Goal: Complete application form

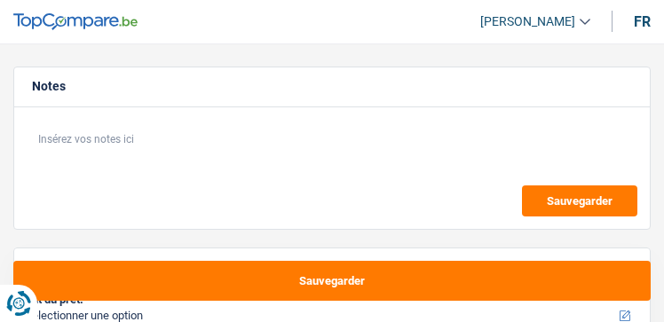
select select "60"
select select "privateEmployee"
select select "familyAllowances"
select select "netSalary"
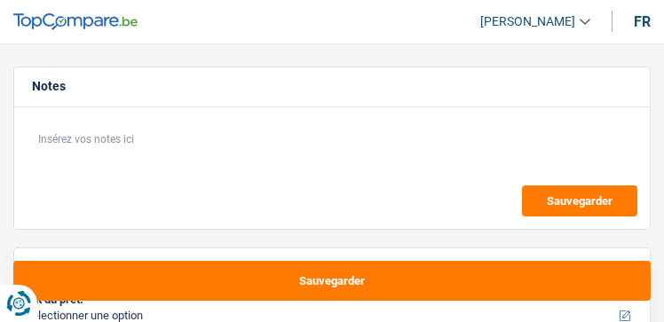
select select "mealVouchers"
select select "ownerWithMortgage"
select select "mortgage"
select select "60"
select select "privateEmployee"
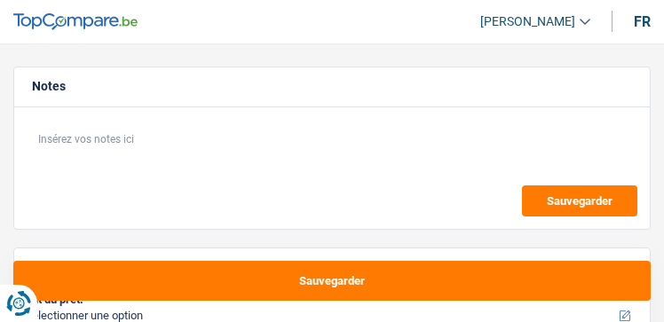
select select "familyAllowances"
select select "netSalary"
select select "mealVouchers"
select select "BE"
select select "industry"
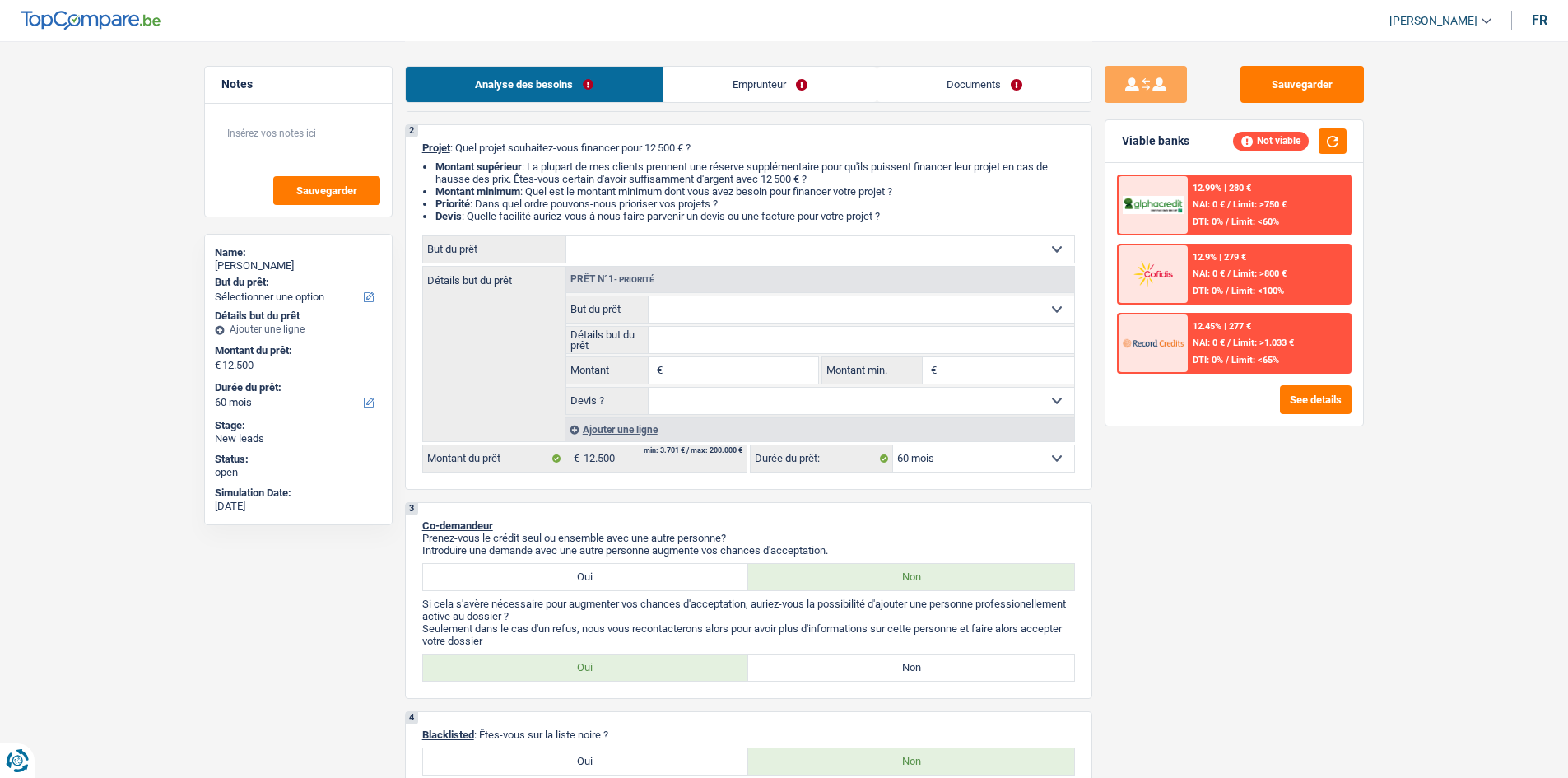
scroll to position [83, 0]
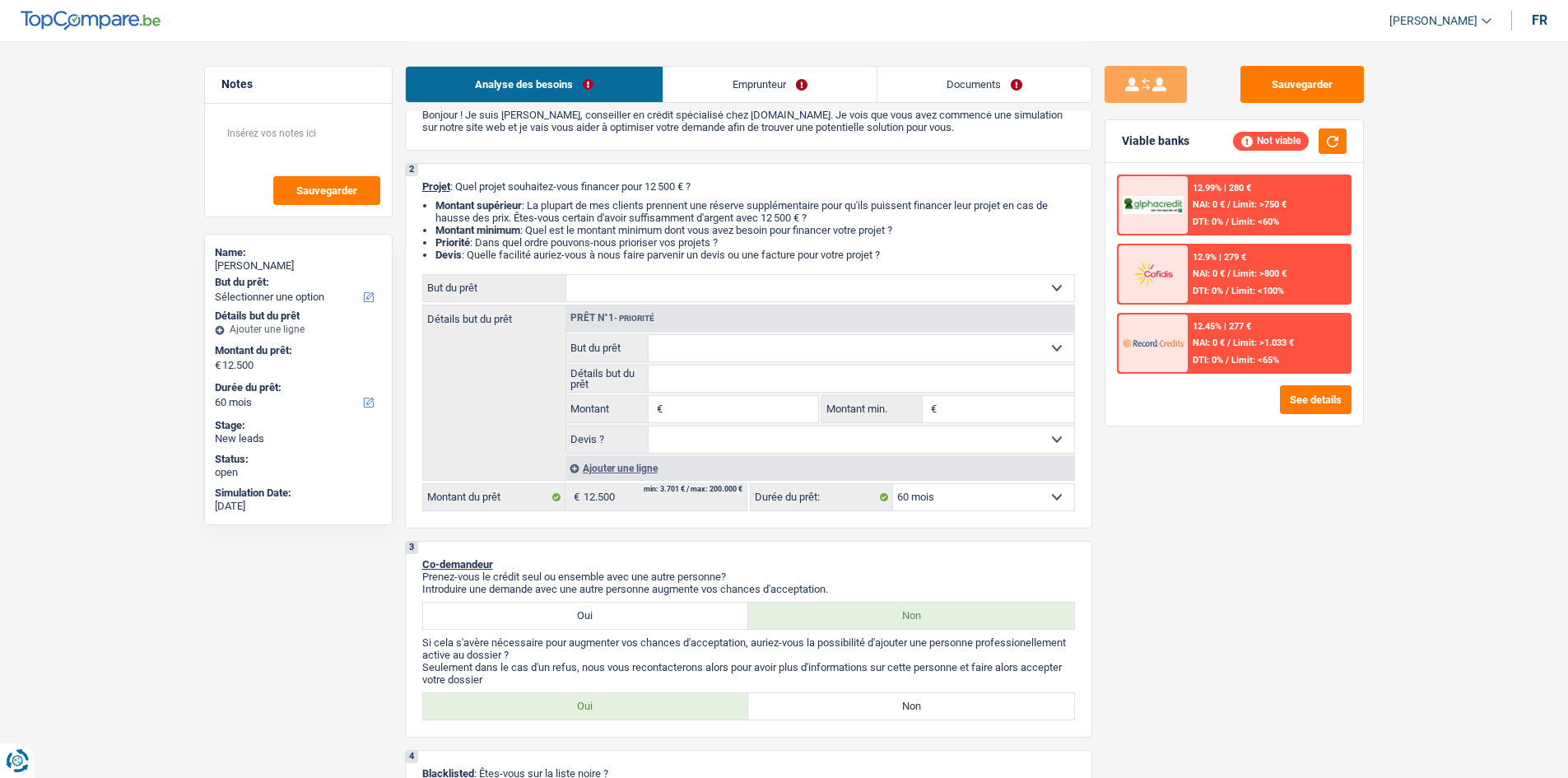
click at [615, 85] on link "Emprunteur" at bounding box center [770, 84] width 213 height 35
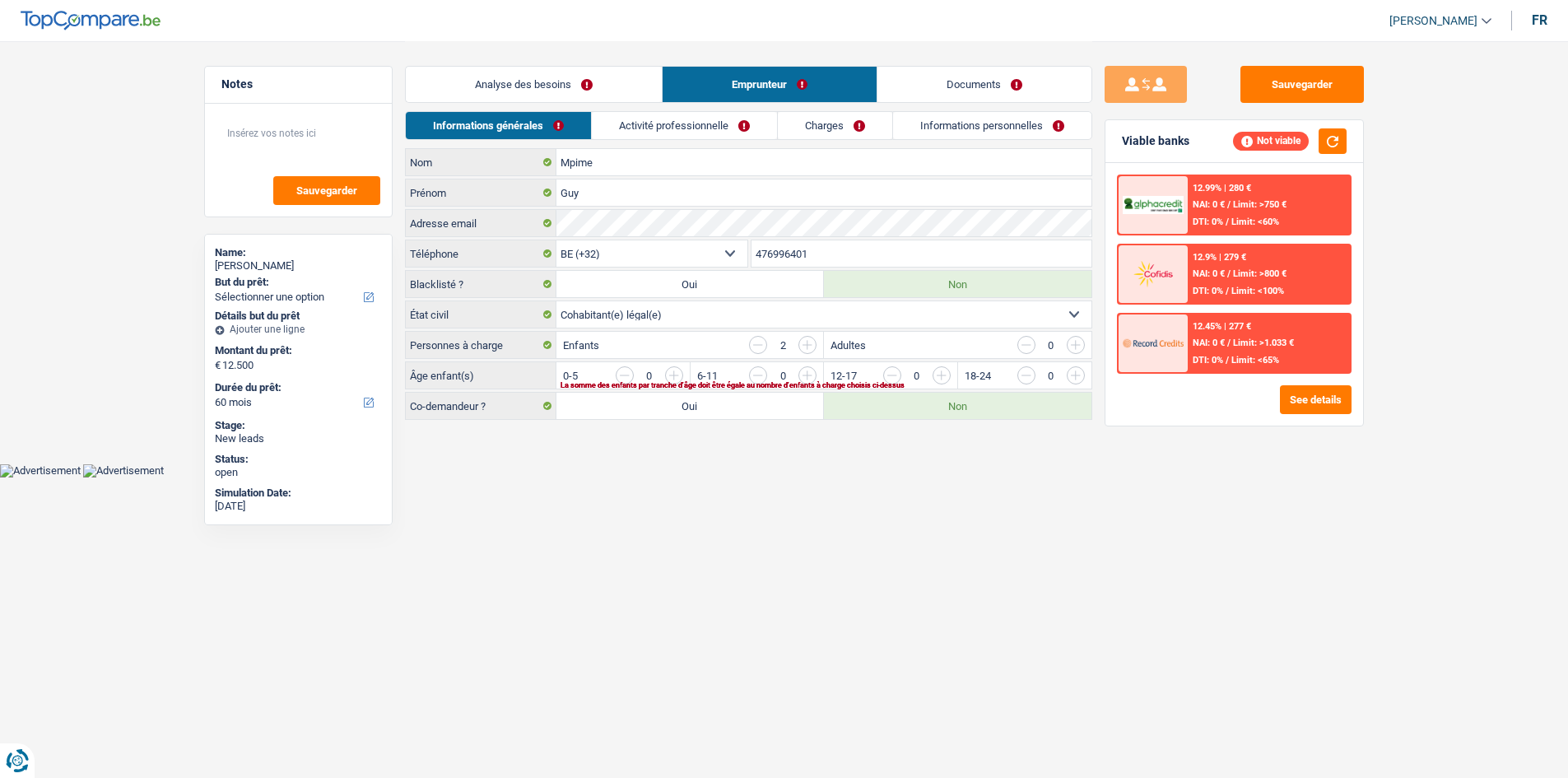
scroll to position [0, 0]
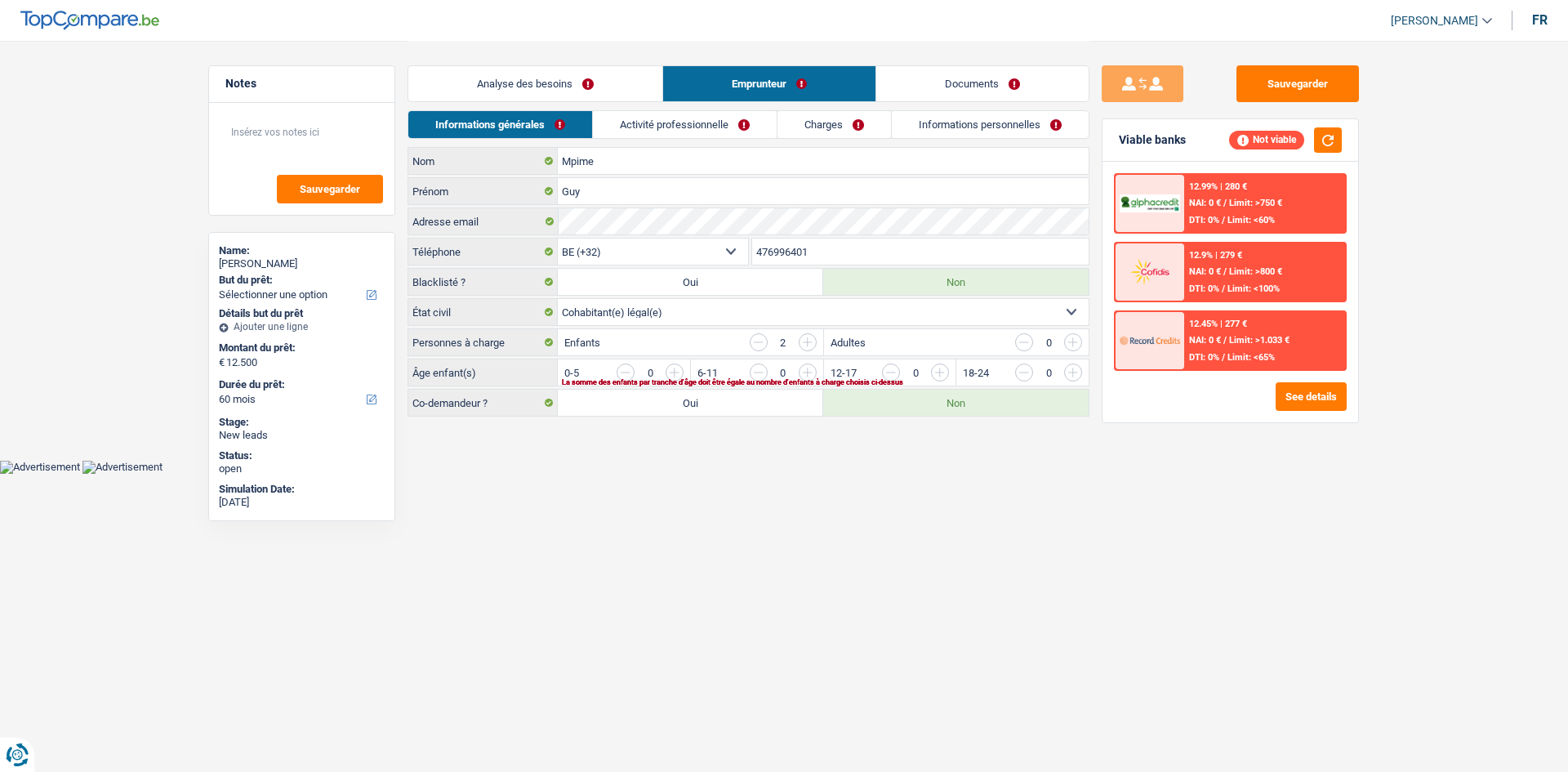
click at [610, 135] on link "Activité professionnelle" at bounding box center [685, 124] width 184 height 27
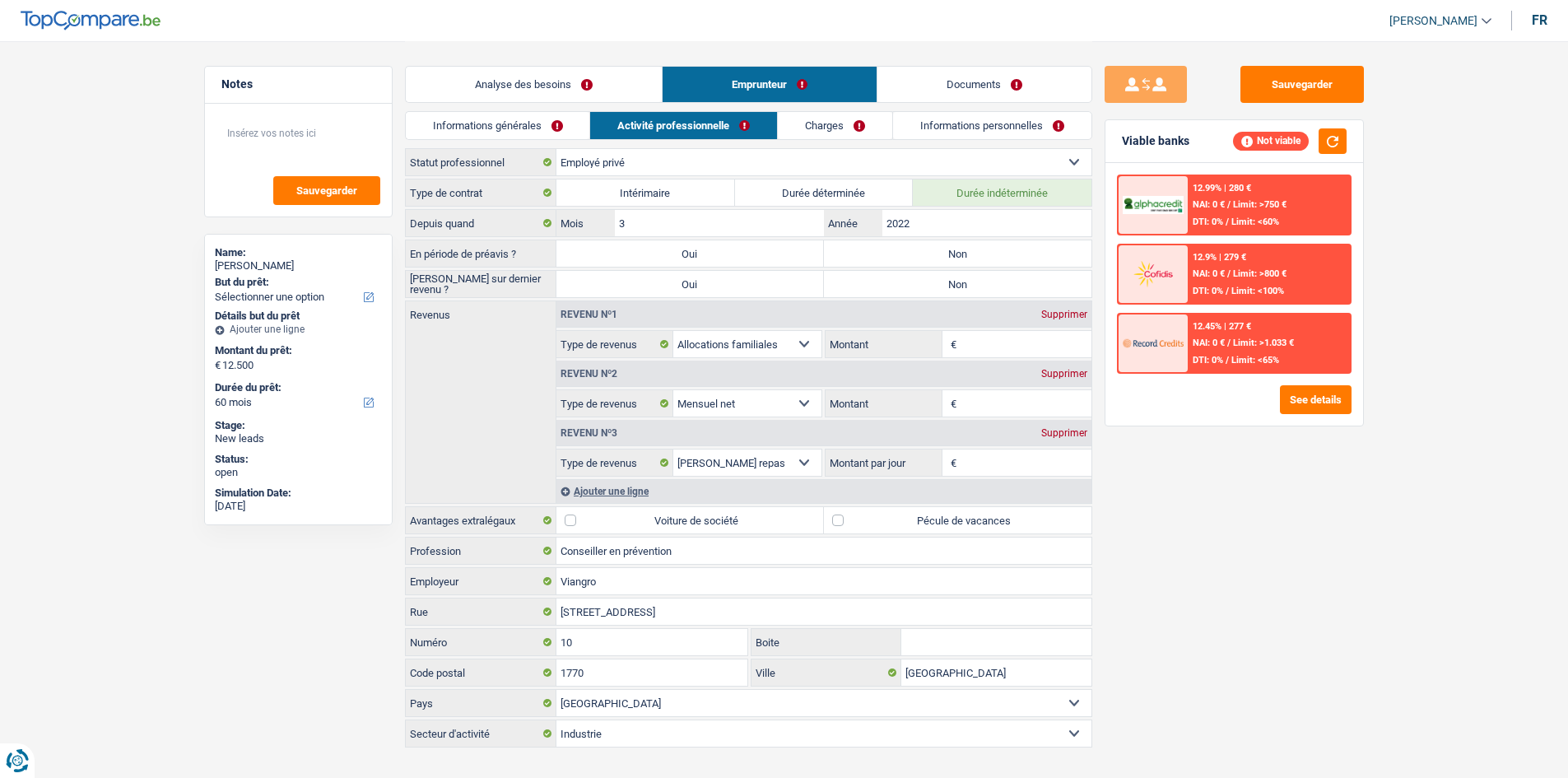
click at [615, 126] on link "Charges" at bounding box center [834, 125] width 114 height 27
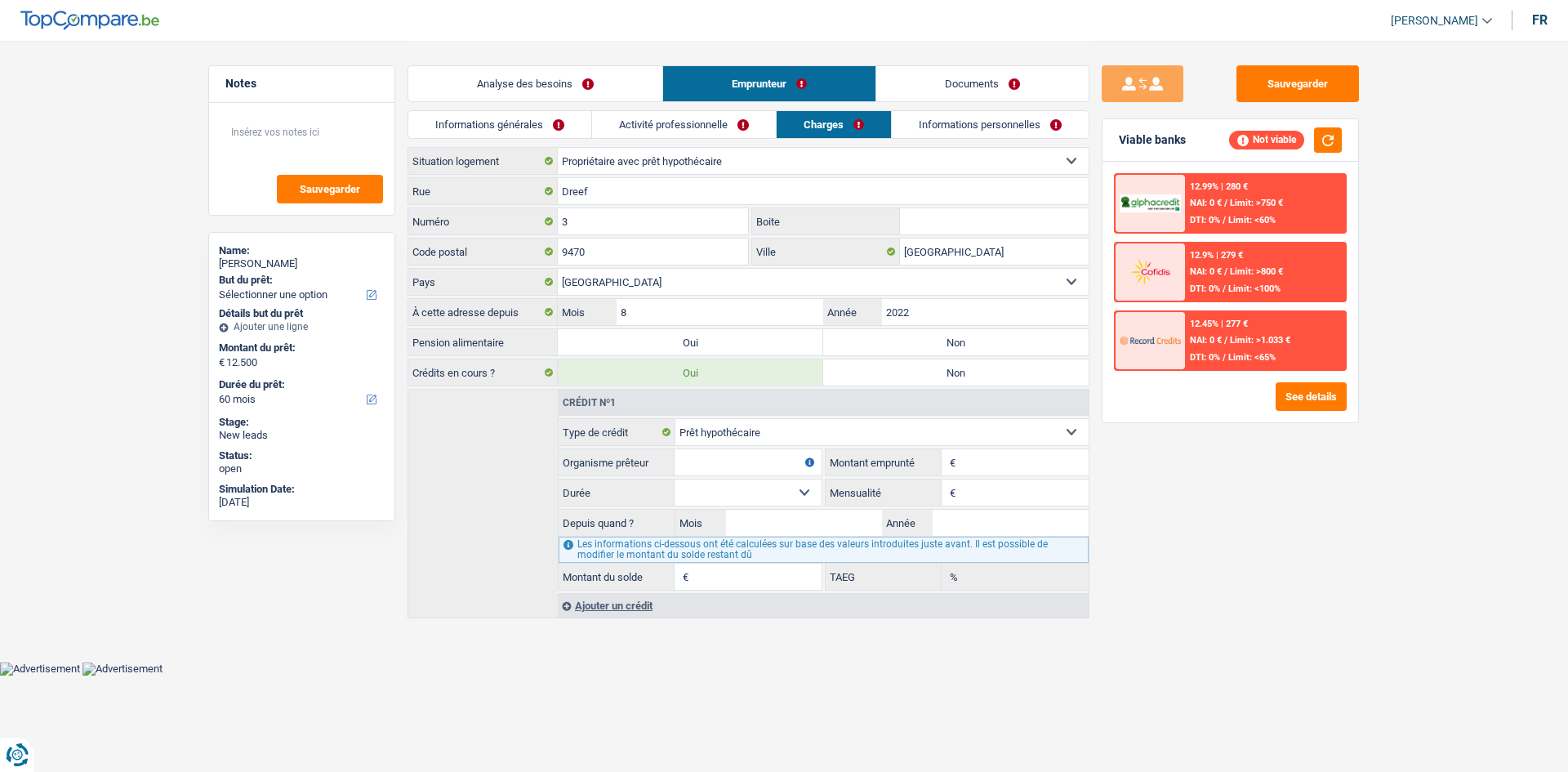
click at [610, 128] on link "Informations personnelles" at bounding box center [991, 124] width 197 height 27
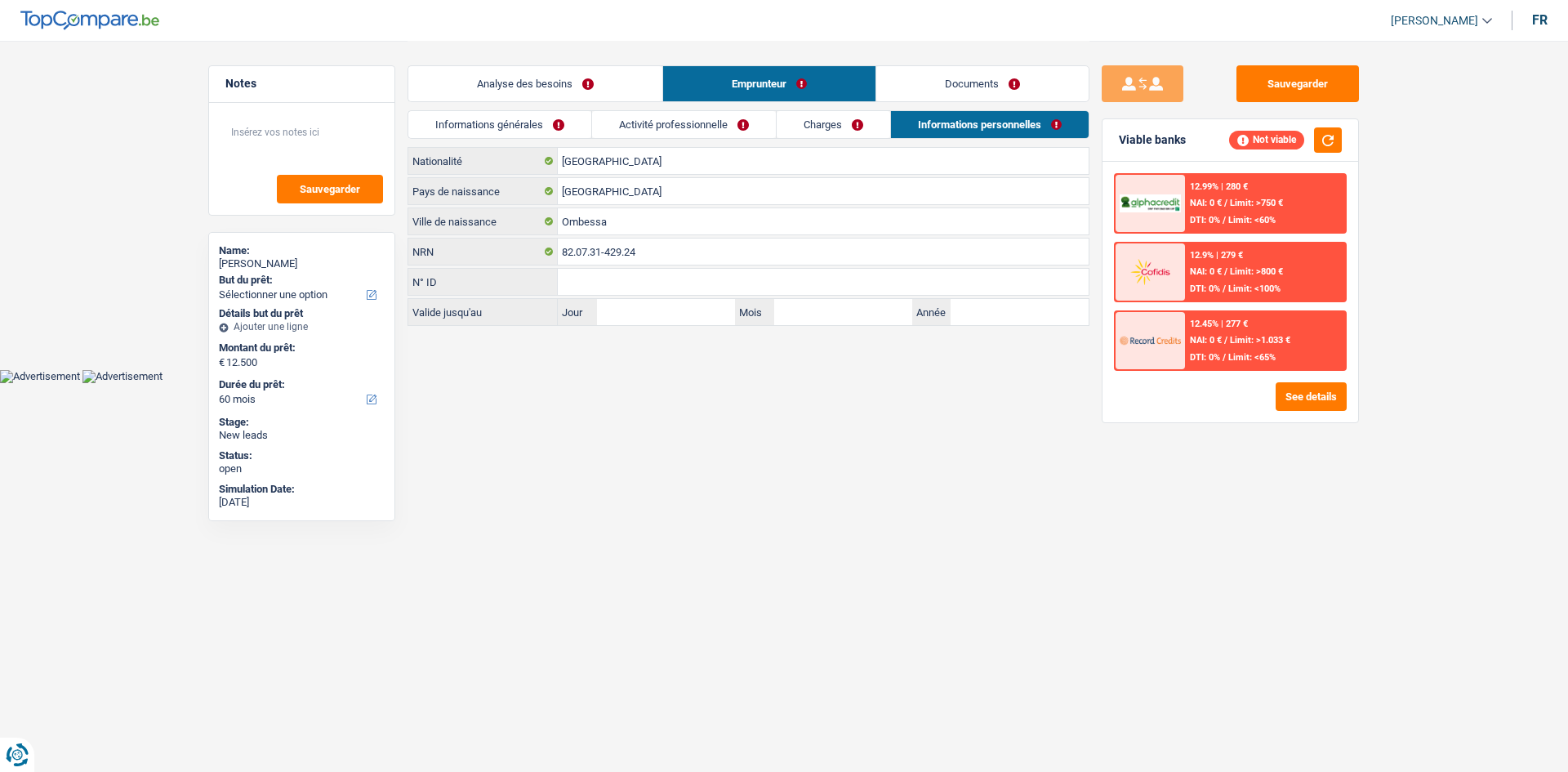
click at [610, 87] on link "Documents" at bounding box center [982, 84] width 213 height 35
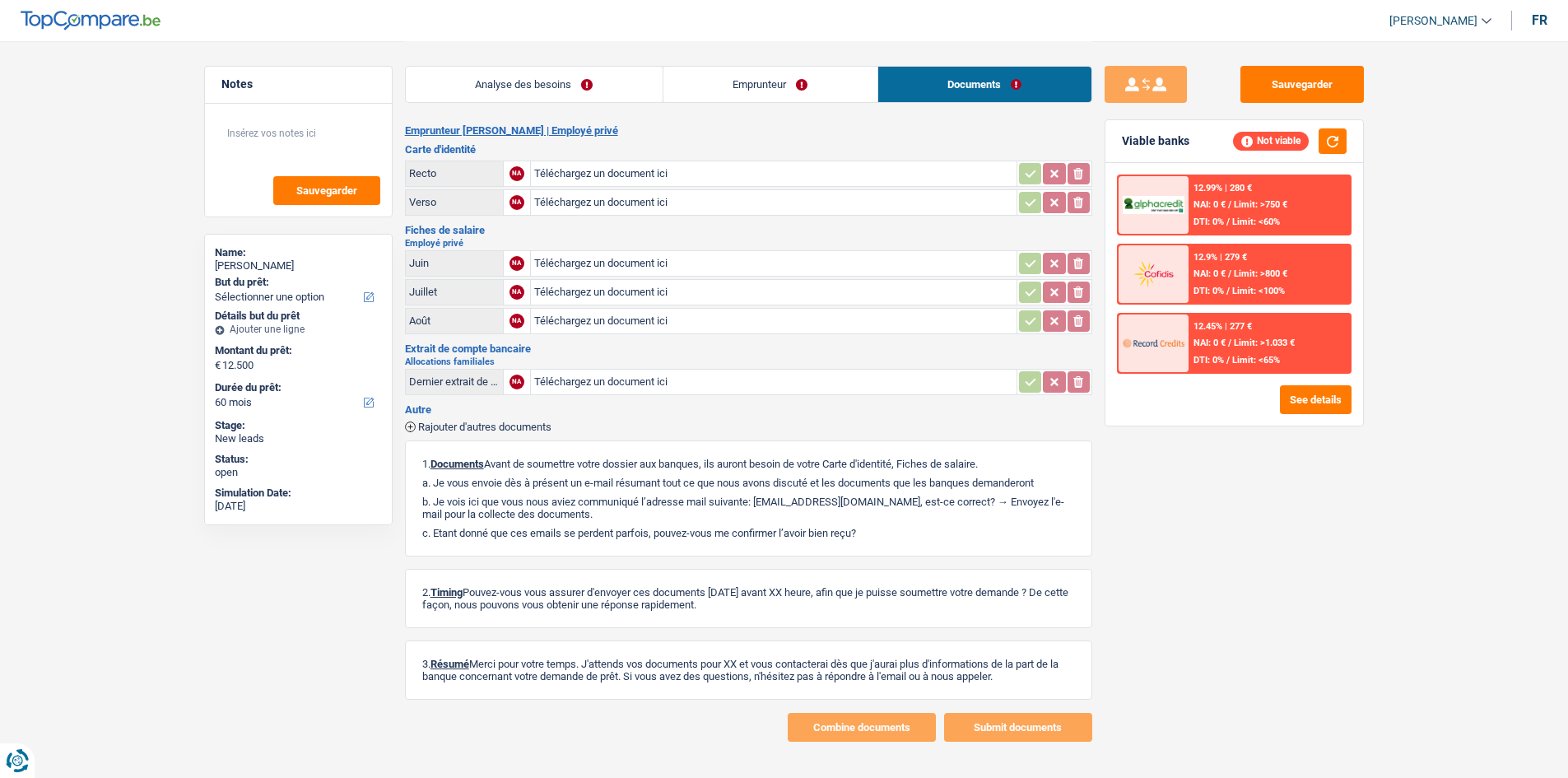
click at [530, 78] on link "Analyse des besoins" at bounding box center [533, 84] width 257 height 35
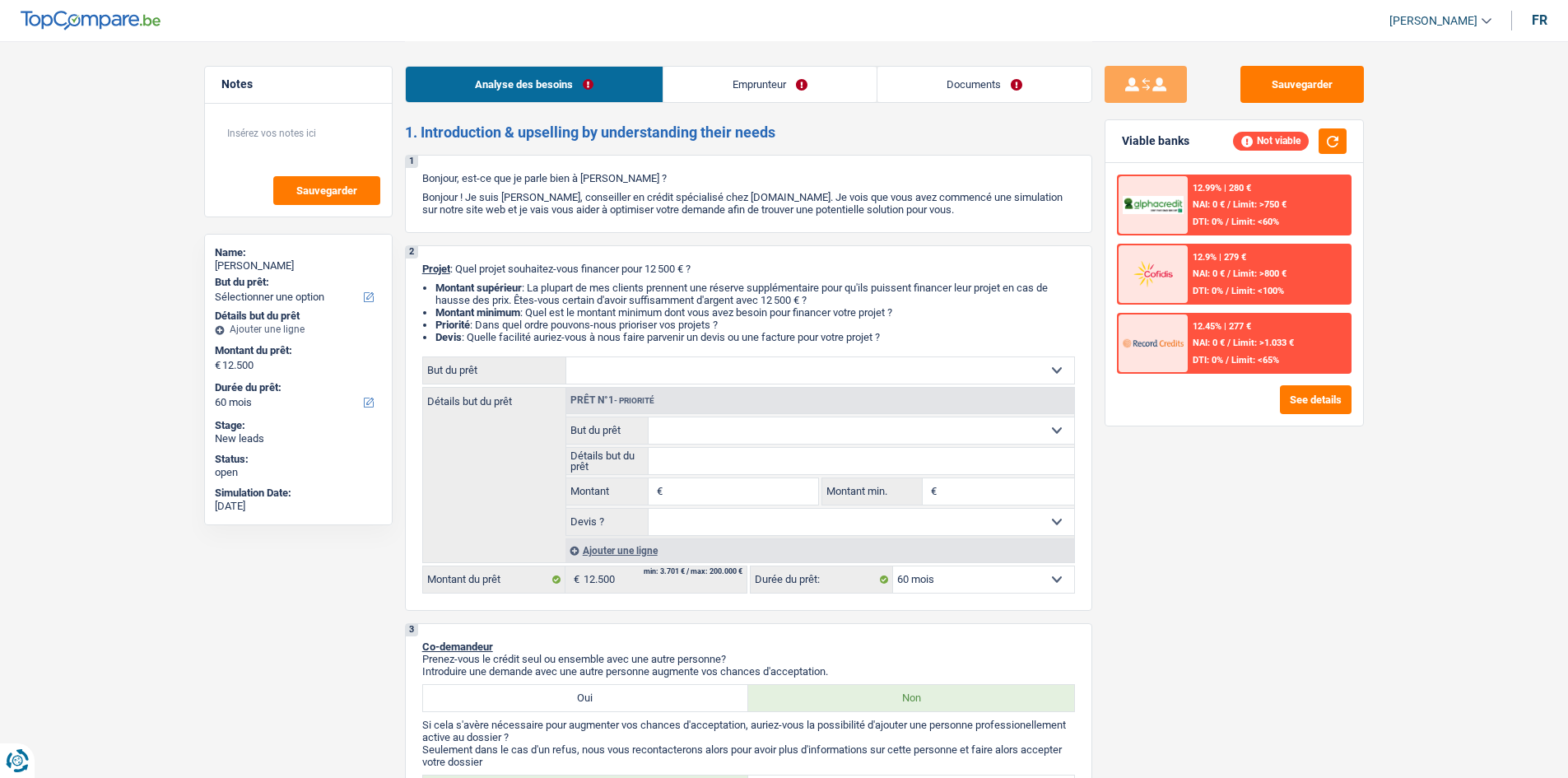
click at [615, 298] on div "Confort maison: meubles, textile, peinture, électroménager, outillage non-profe…" at bounding box center [749, 474] width 653 height 237
click at [615, 298] on select "Confort maison: meubles, textile, peinture, électroménager, outillage non-profe…" at bounding box center [819, 370] width 508 height 26
drag, startPoint x: 1360, startPoint y: 564, endPoint x: 1195, endPoint y: 435, distance: 209.4
click at [615, 298] on div "Sauvegarder Viable banks Not viable 12.99% | 280 € NAI: 0 € / Limit: >750 € DTI…" at bounding box center [1234, 408] width 284 height 686
click at [615, 77] on link "Emprunteur" at bounding box center [770, 84] width 213 height 35
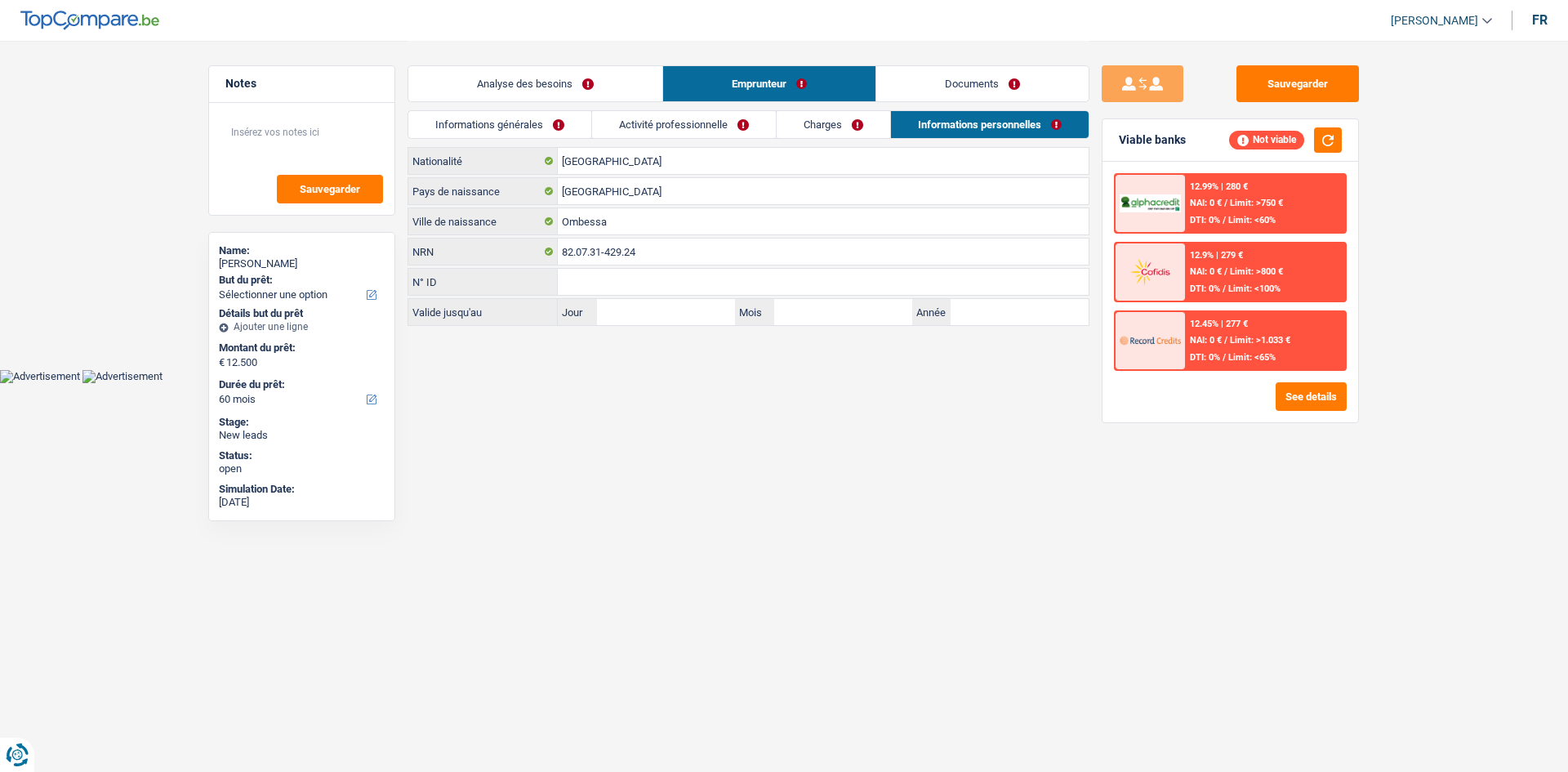
click at [610, 114] on link "Activité professionnelle" at bounding box center [684, 124] width 184 height 27
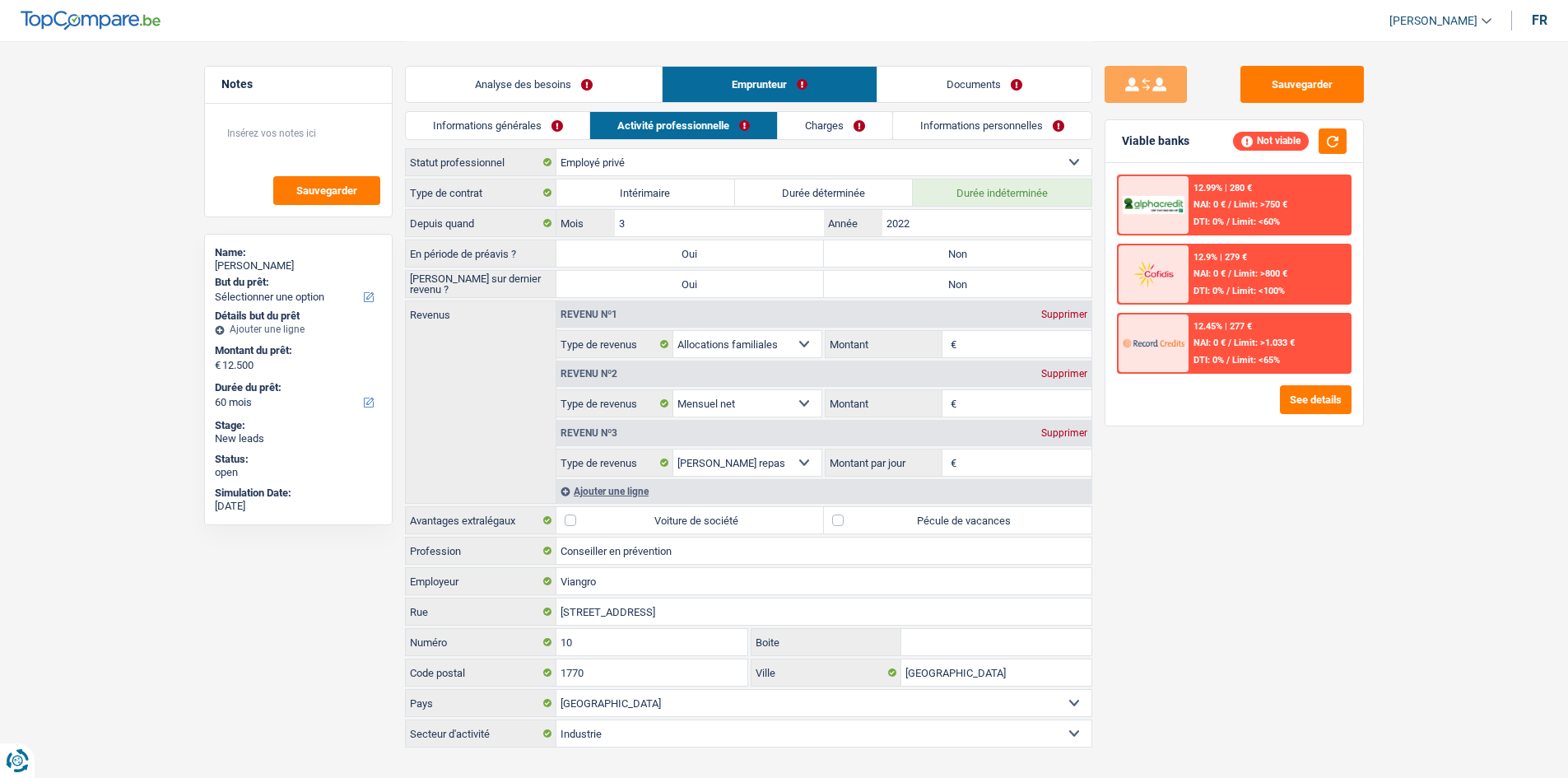
click at [615, 122] on link "Charges" at bounding box center [834, 125] width 114 height 27
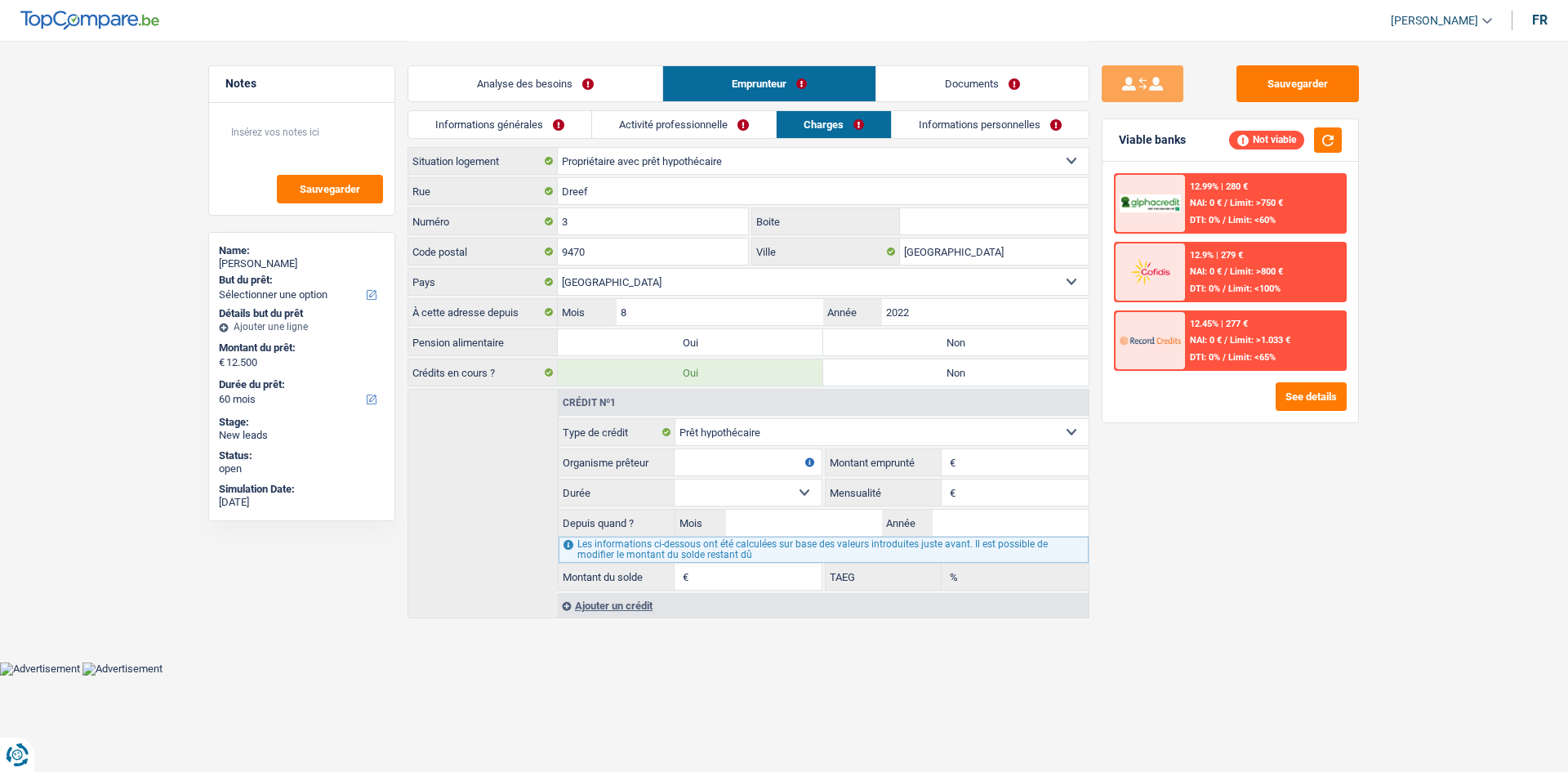
click at [610, 86] on link "Documents" at bounding box center [982, 84] width 213 height 35
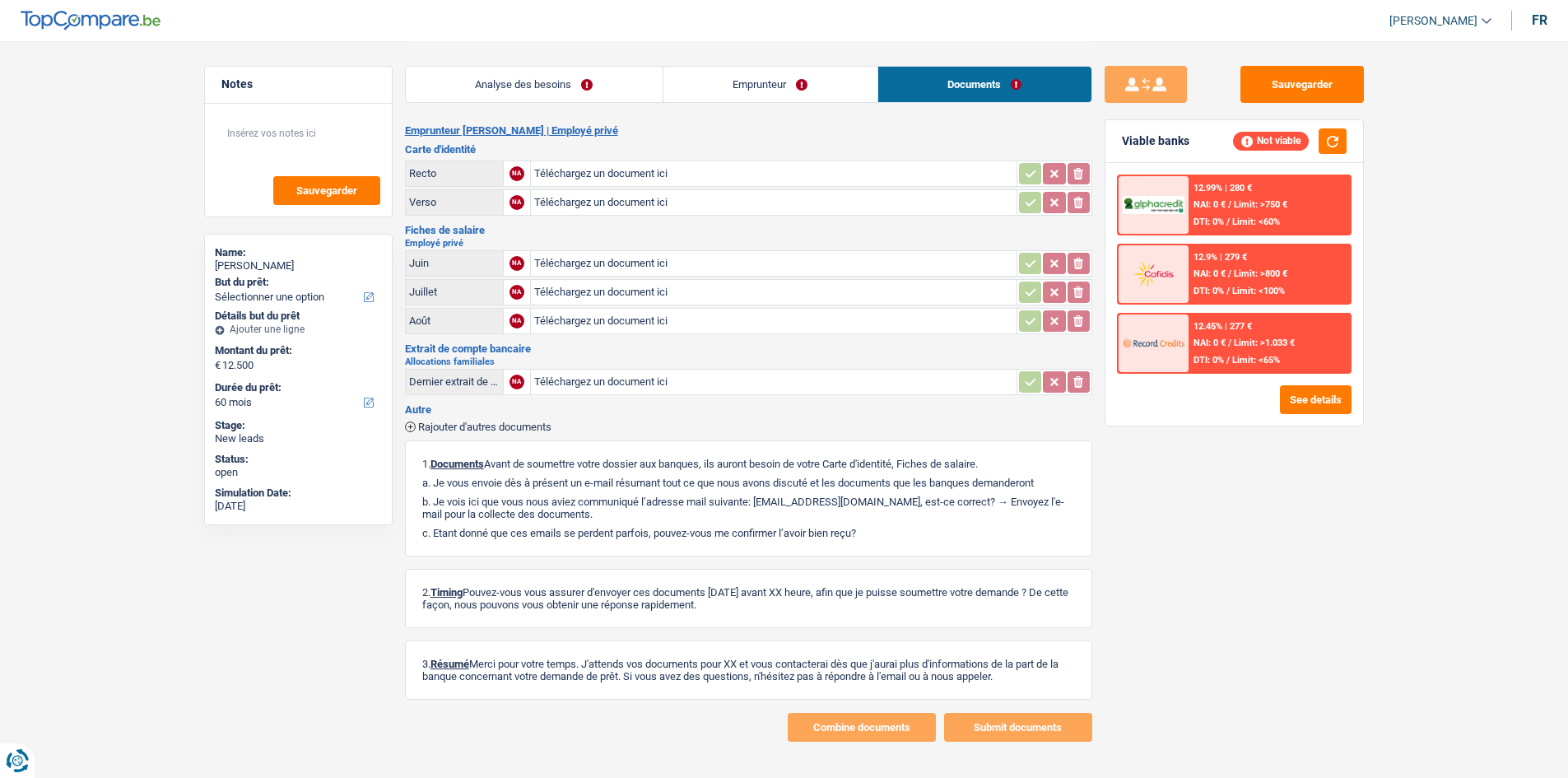
click at [563, 82] on link "Analyse des besoins" at bounding box center [533, 84] width 257 height 35
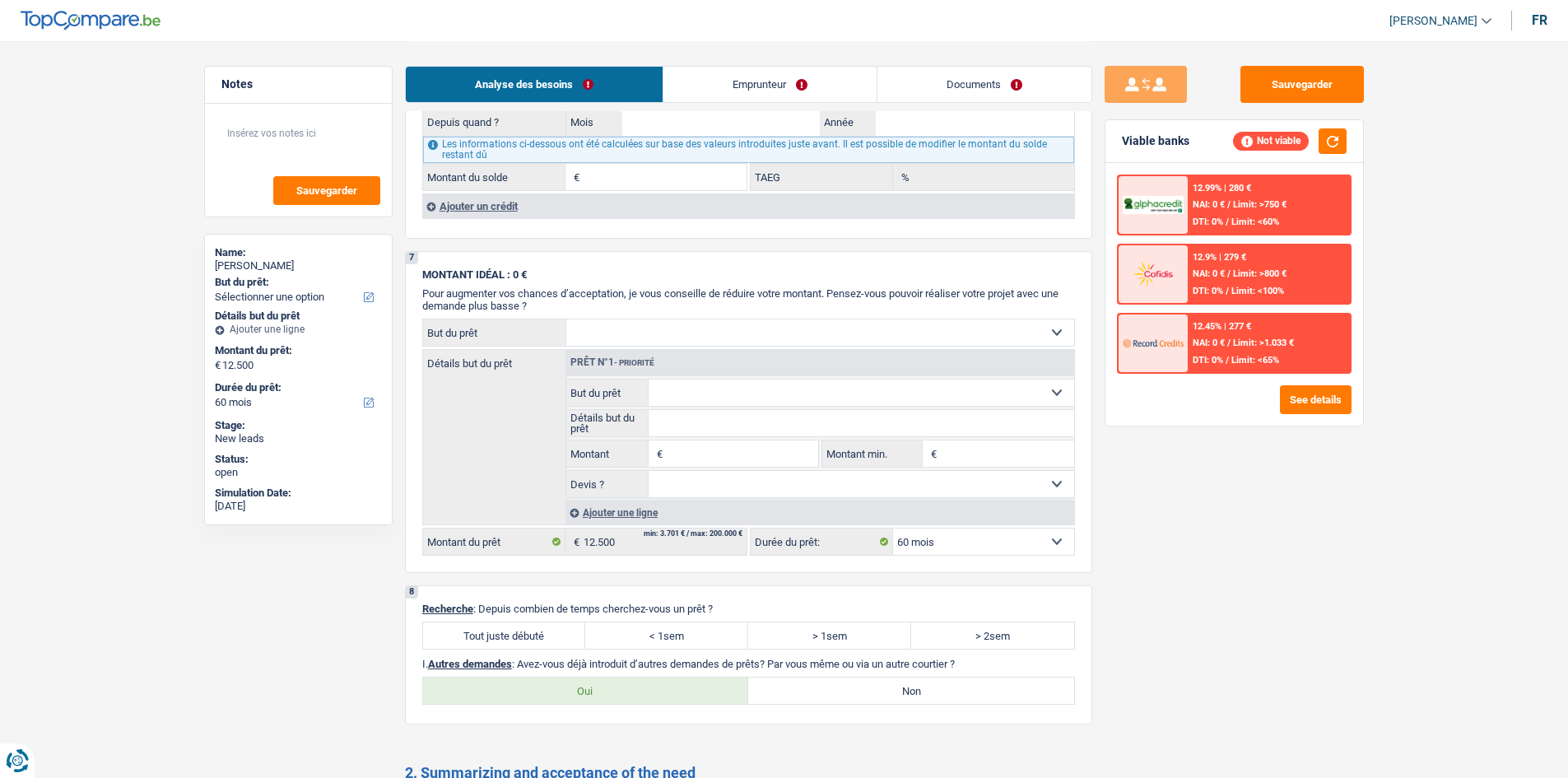
scroll to position [1730, 0]
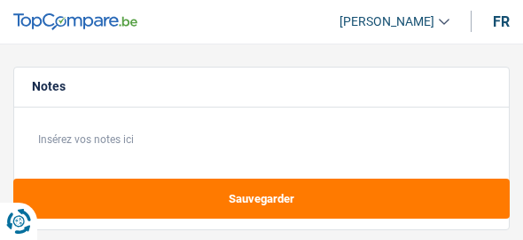
select select "other"
select select "120"
select select "other"
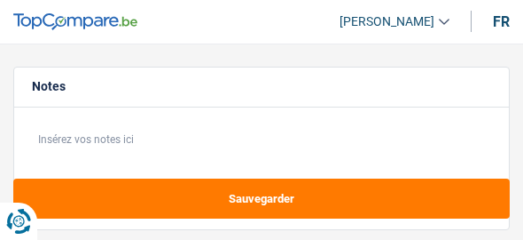
select select "120"
select select "publicEmployee"
select select "netSalary"
select select "familyAllowances"
select select "mealVouchers"
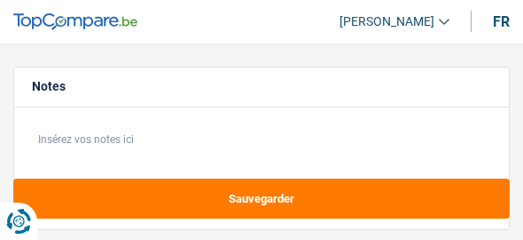
select select "ownerWithMortgage"
select select "mortgage"
select select "240"
select select "other"
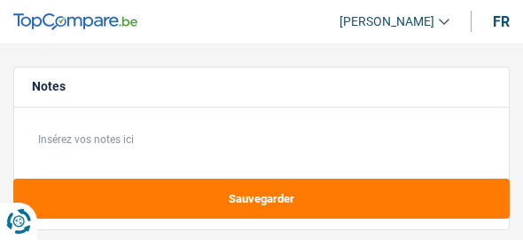
select select "120"
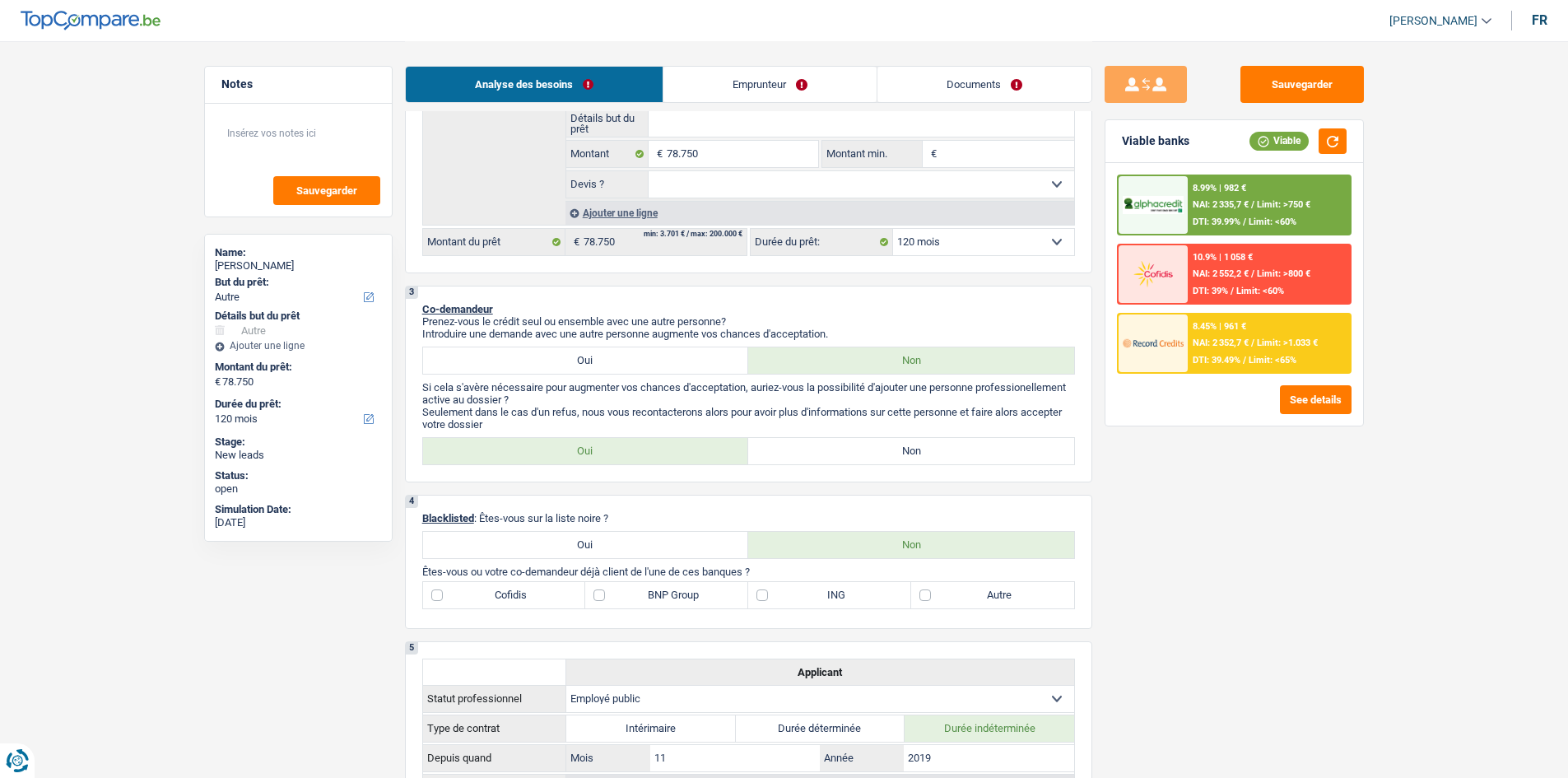
scroll to position [164, 0]
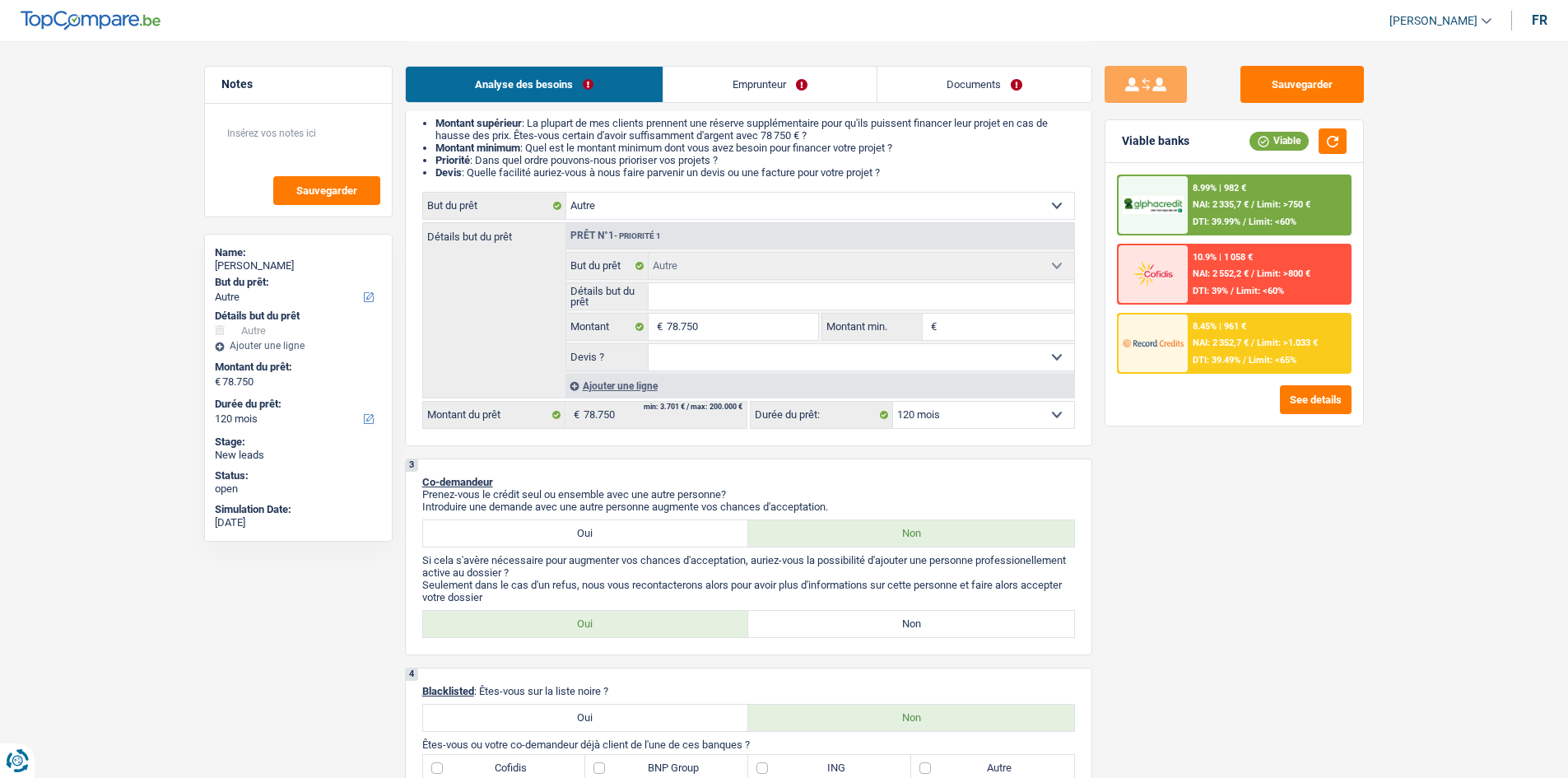
click at [485, 77] on link "Emprunteur" at bounding box center [770, 84] width 213 height 35
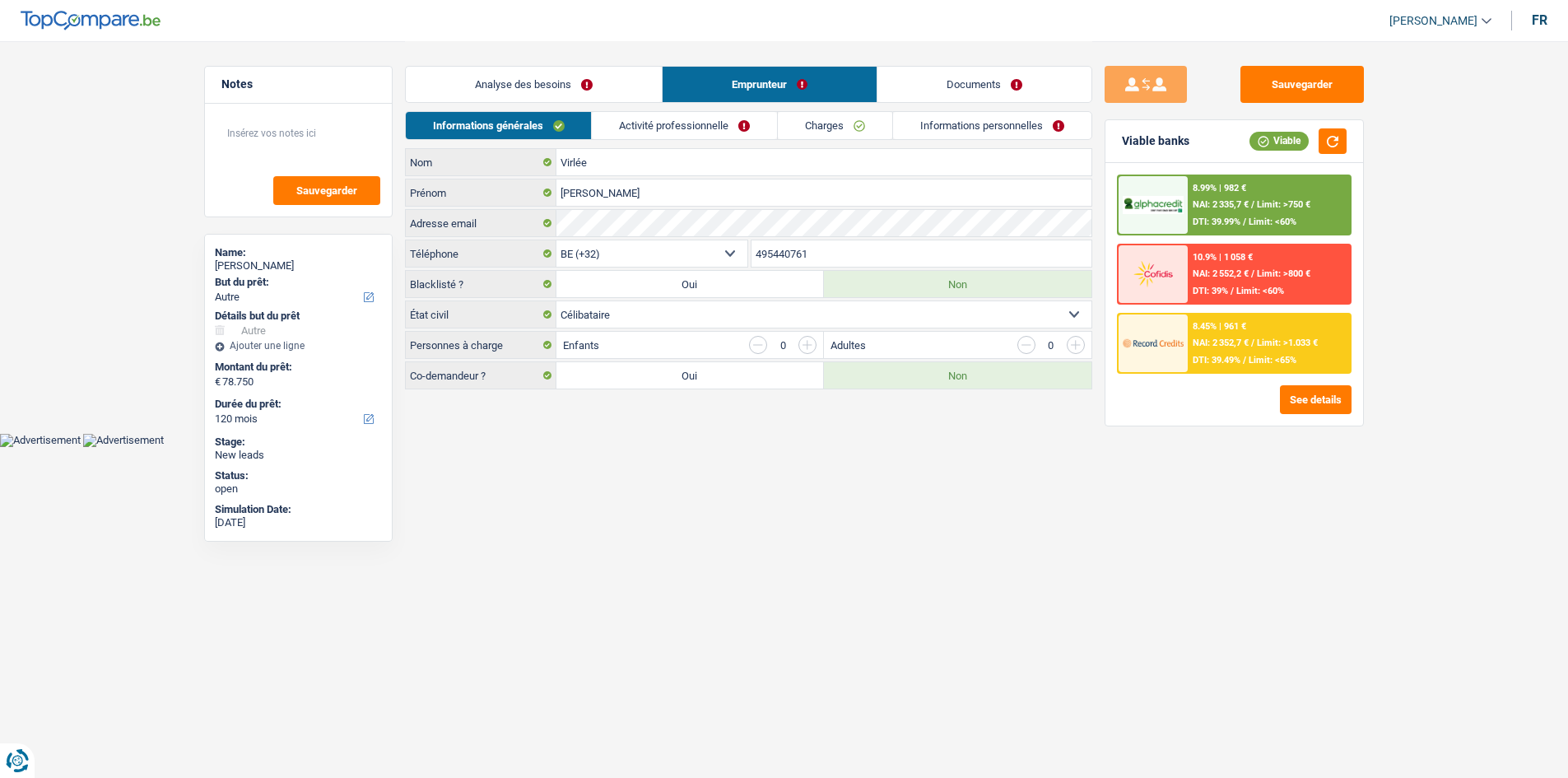
scroll to position [0, 0]
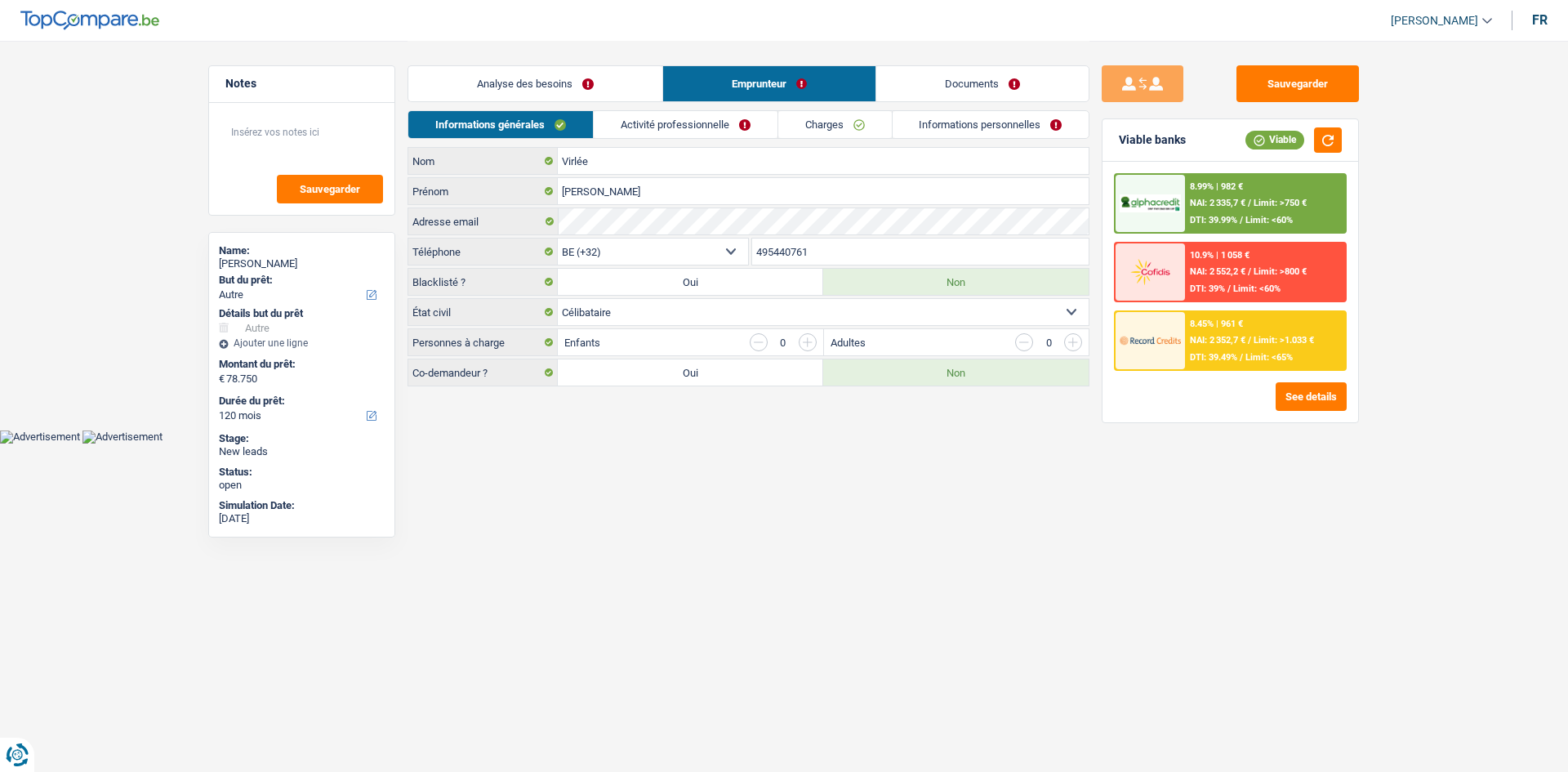
click at [482, 129] on link "Activité professionnelle" at bounding box center [686, 124] width 184 height 27
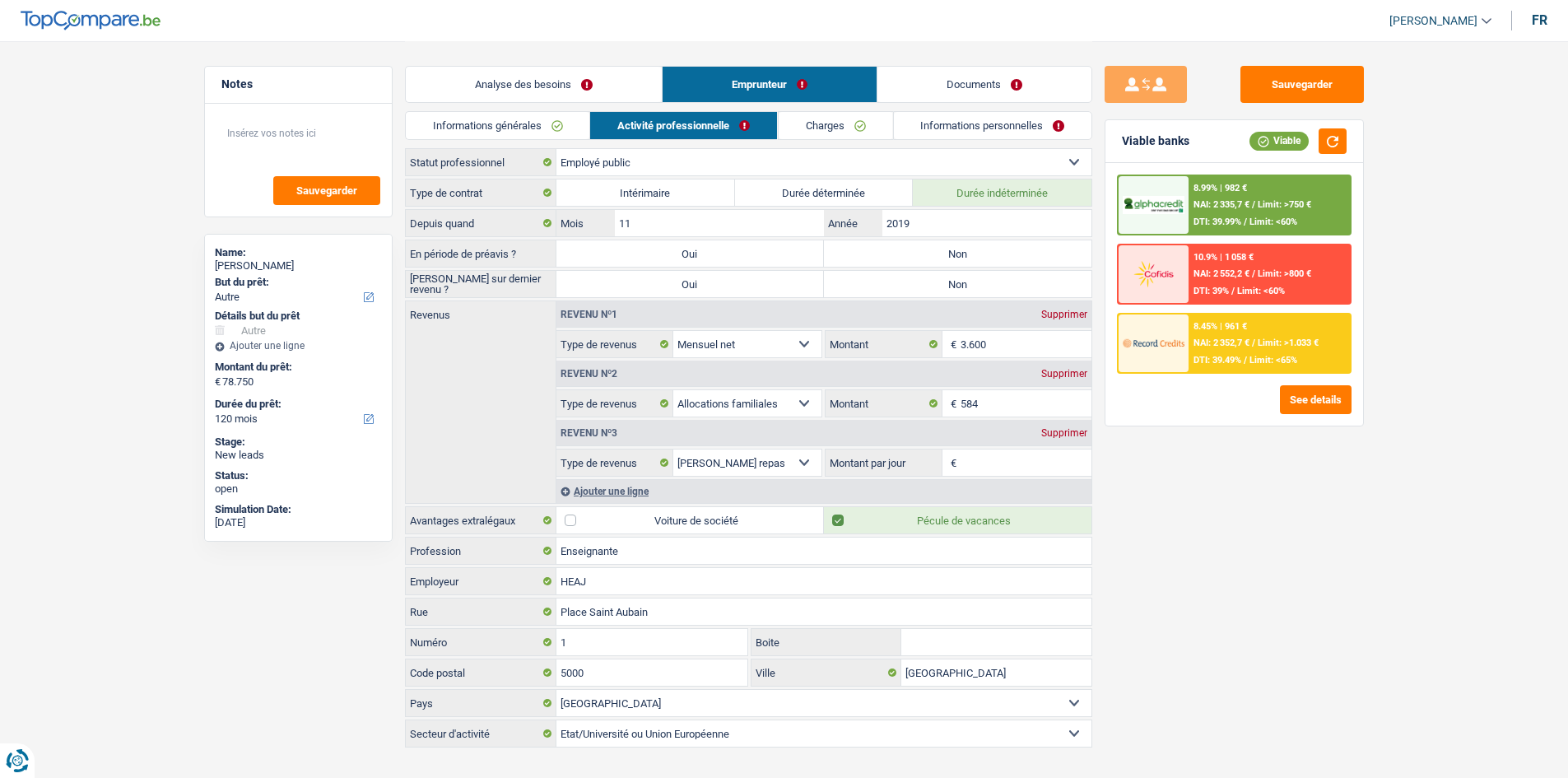
click at [485, 120] on link "Charges" at bounding box center [834, 125] width 114 height 27
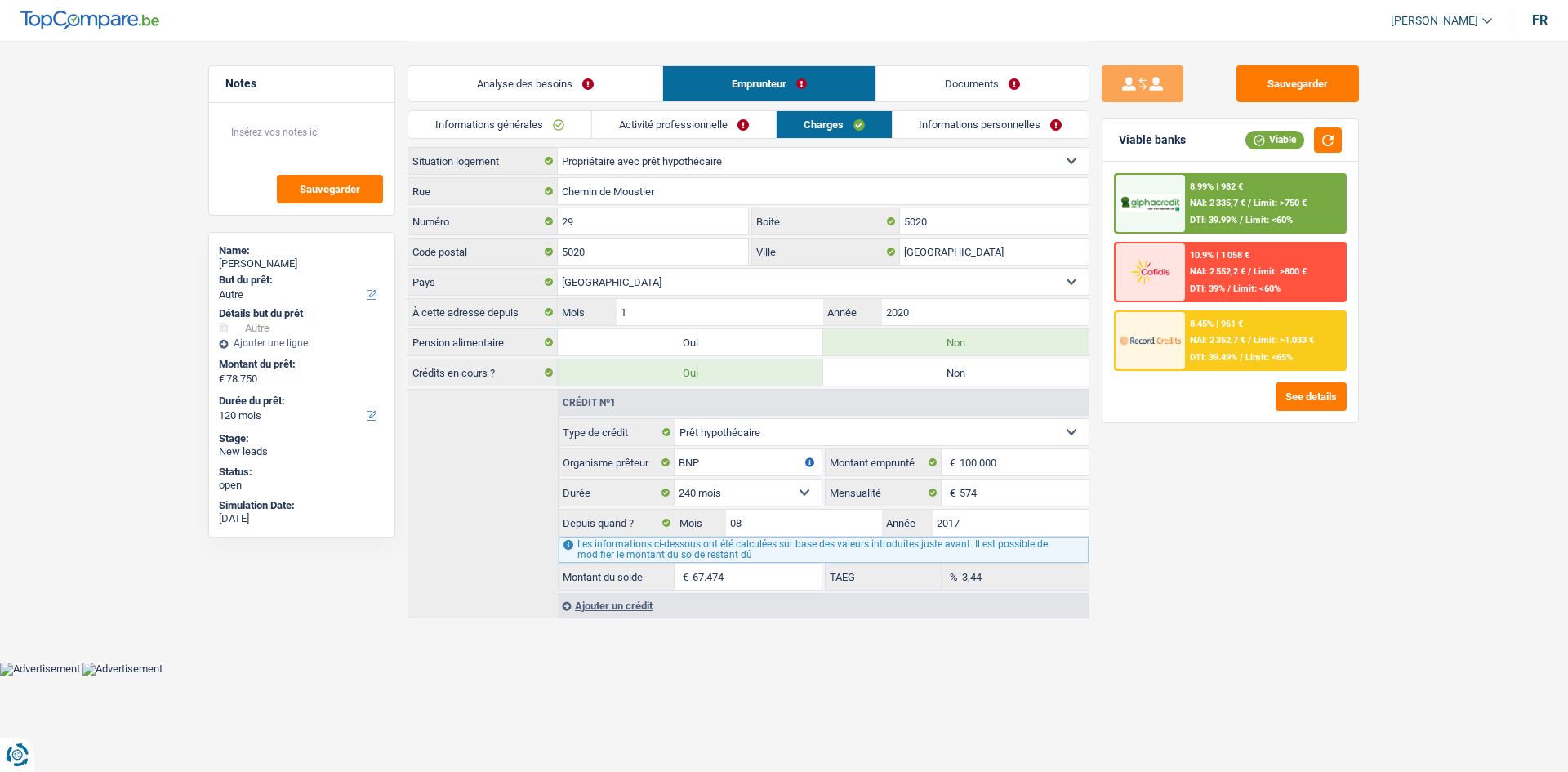
click at [482, 123] on link "Charges" at bounding box center [834, 124] width 115 height 27
click at [482, 109] on div "Analyse des besoins Emprunteur Documents" at bounding box center [749, 75] width 682 height 69
click at [482, 121] on link "Activité professionnelle" at bounding box center [684, 124] width 184 height 27
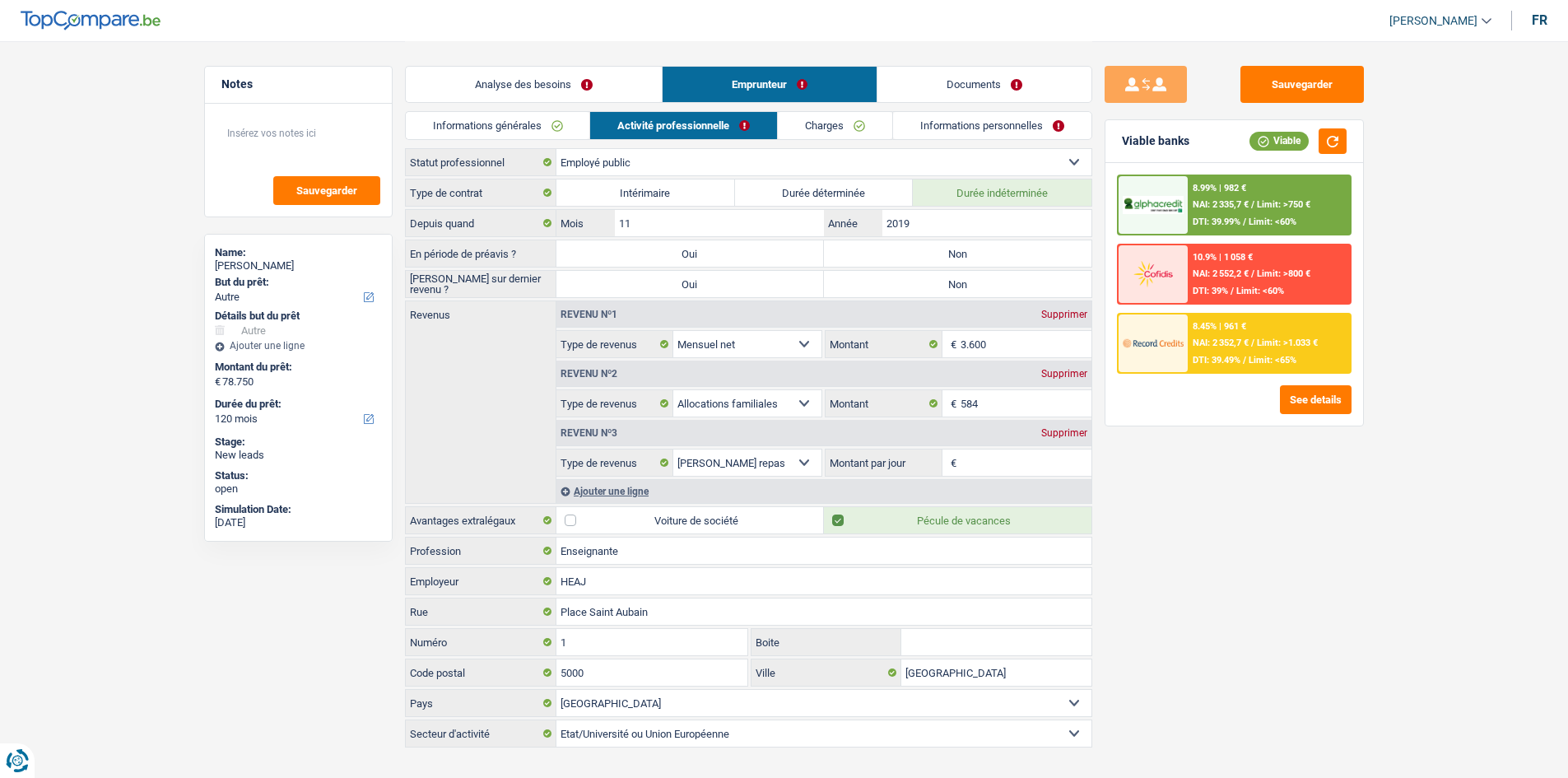
click at [485, 113] on link "Informations personnelles" at bounding box center [993, 125] width 199 height 27
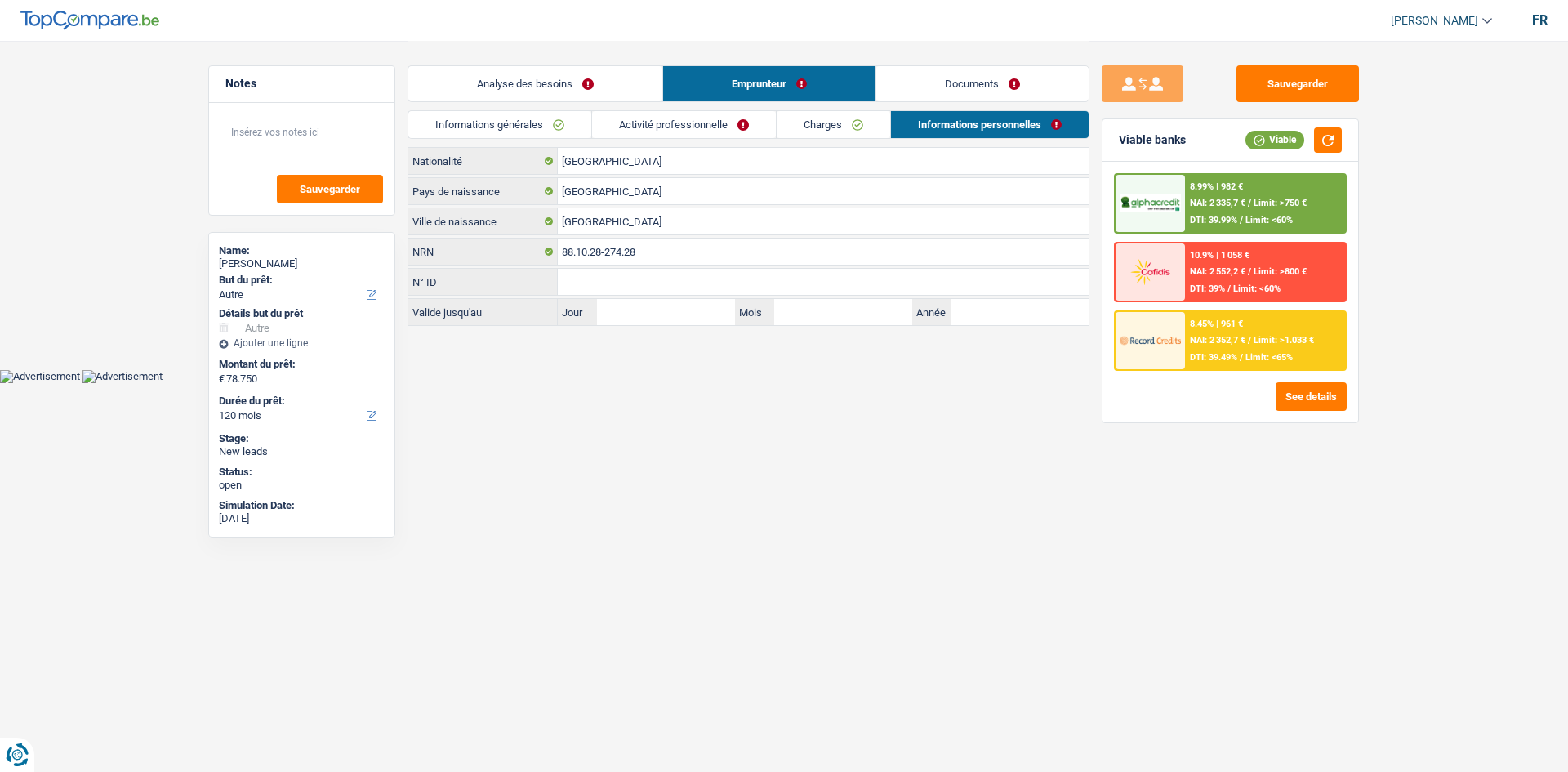
click at [482, 87] on link "Documents" at bounding box center [982, 84] width 213 height 35
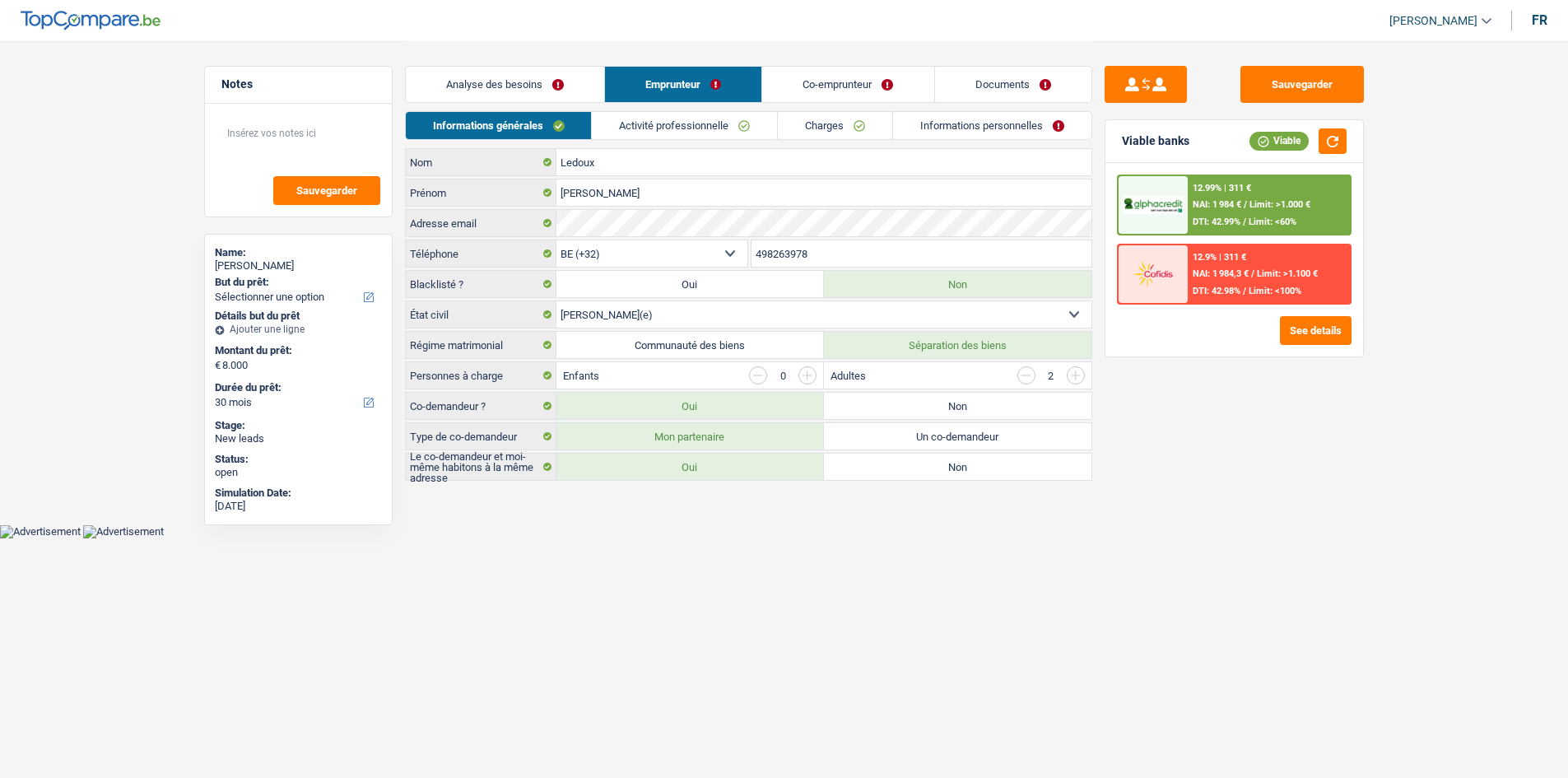
select select "30"
select select "32"
select select "married"
select select "ownerWithMortgage"
select select "BE"
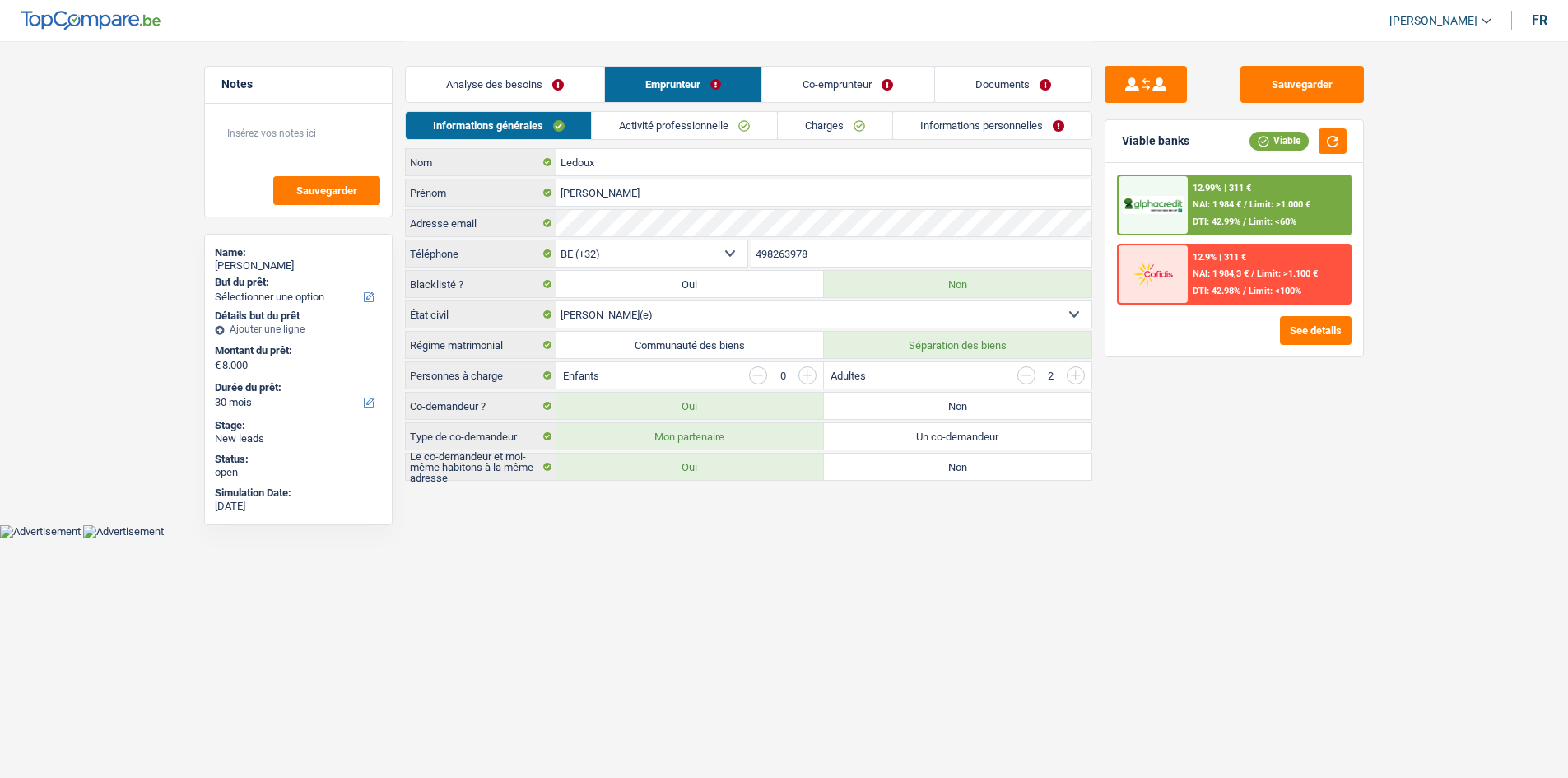
select select "mortgage"
select select "240"
select select "renovationLoan"
select select "60"
select select "personalSale"
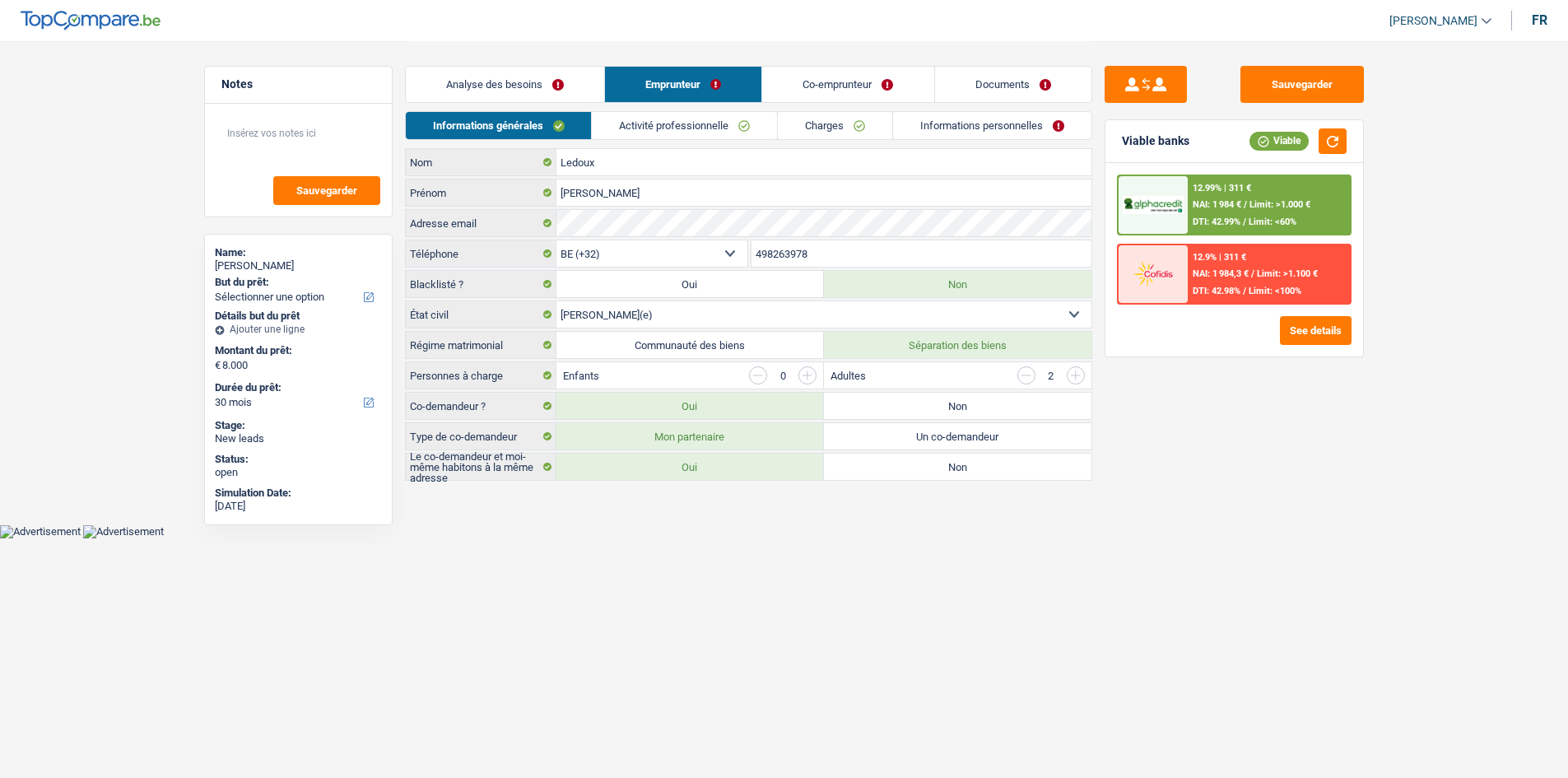
select select "48"
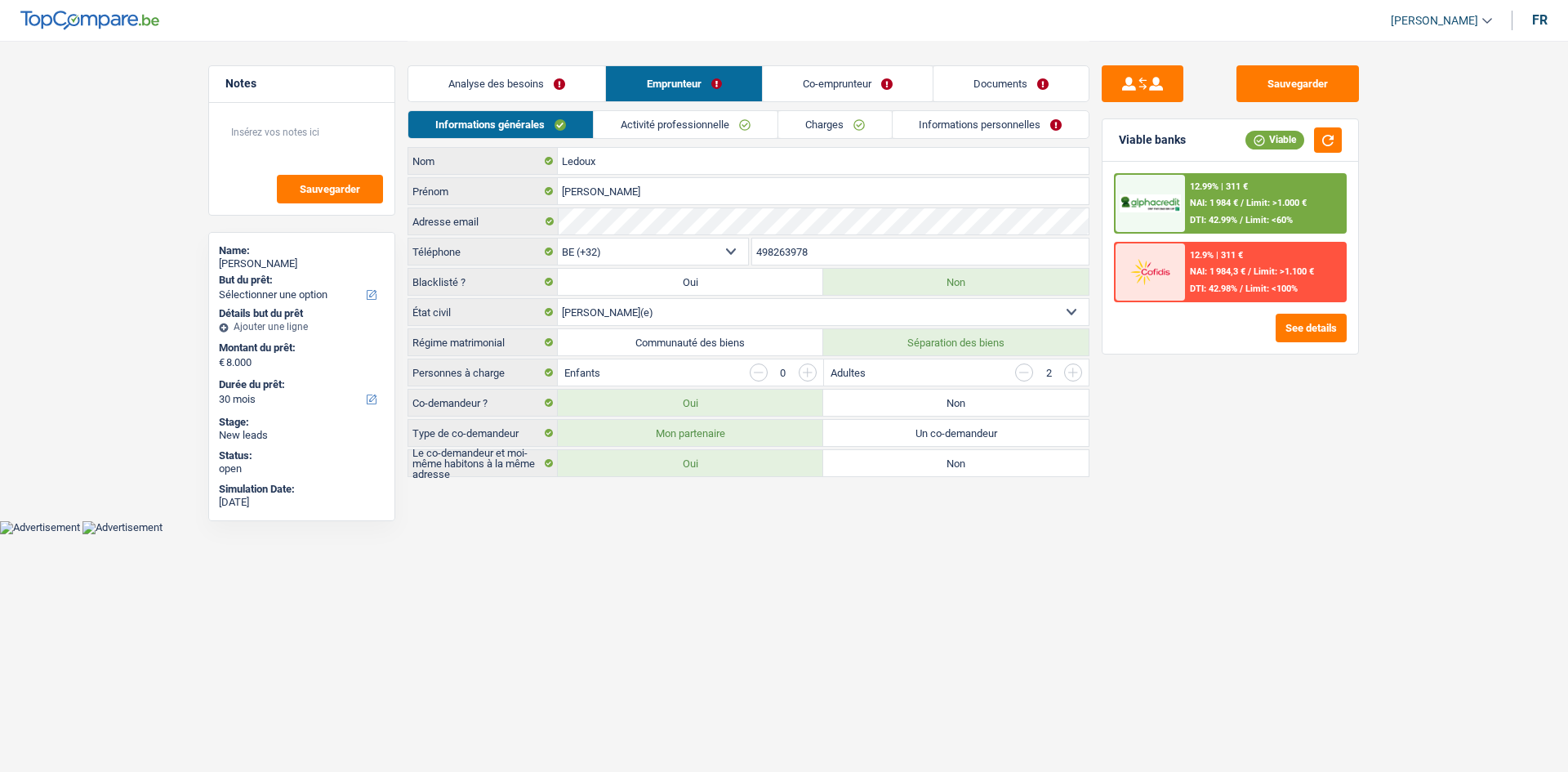
click at [670, 106] on div "Analyse des besoins Emprunteur Co-emprunteur Documents" at bounding box center [749, 75] width 682 height 69
click at [835, 121] on link "Charges" at bounding box center [834, 124] width 113 height 27
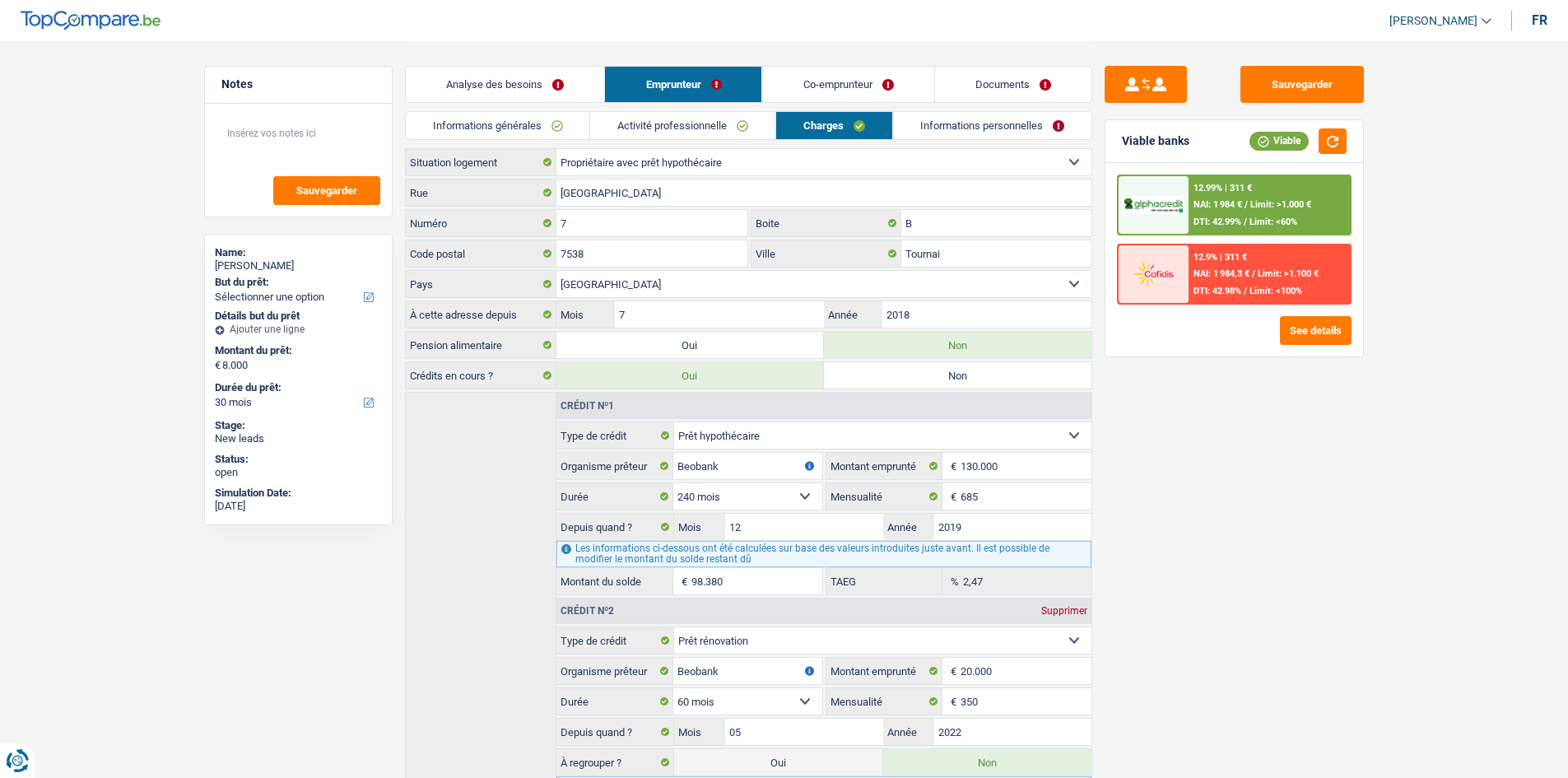
click at [847, 89] on link "Co-emprunteur" at bounding box center [847, 84] width 172 height 35
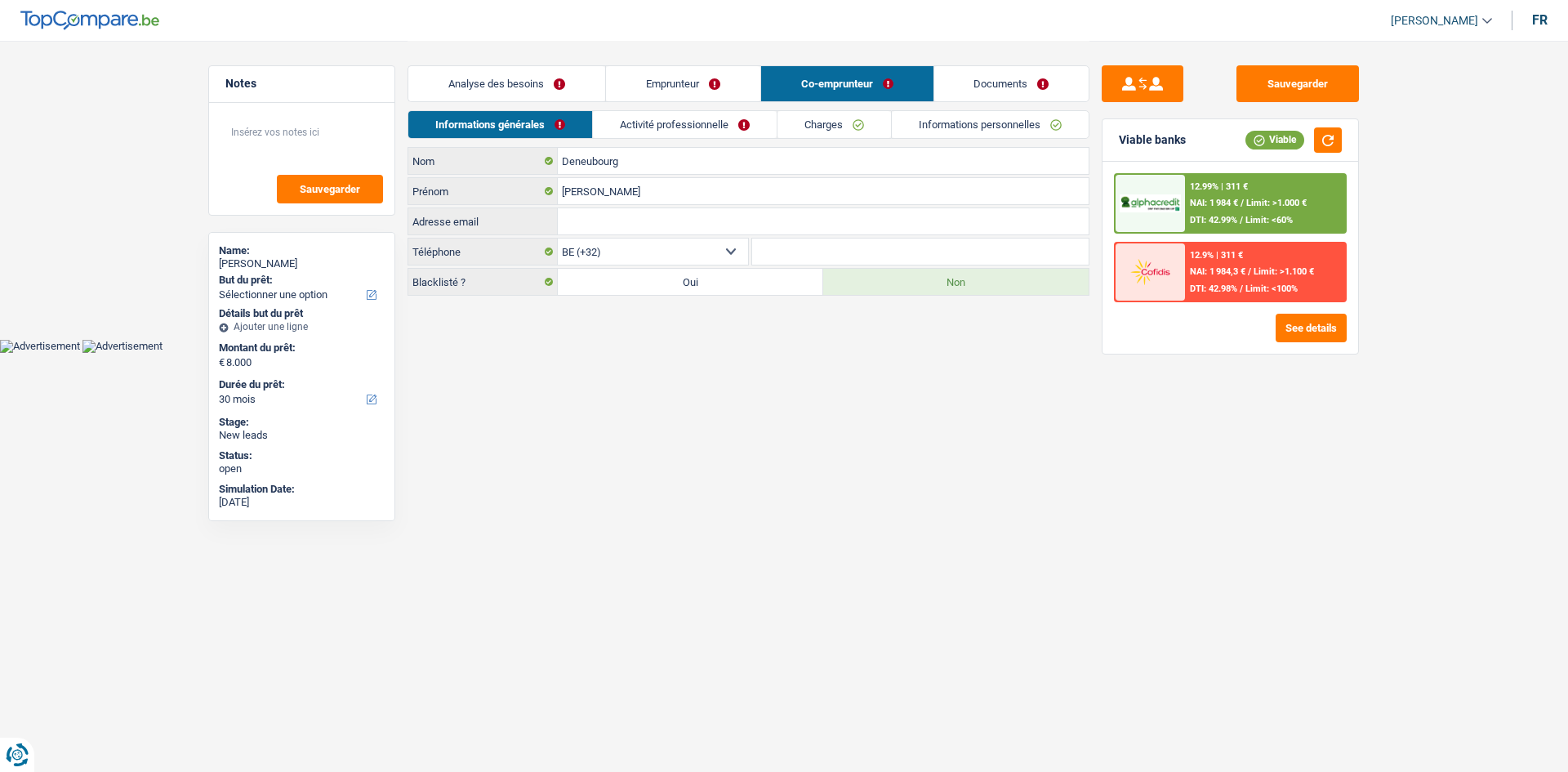
click at [724, 120] on link "Activité professionnelle" at bounding box center [685, 124] width 184 height 27
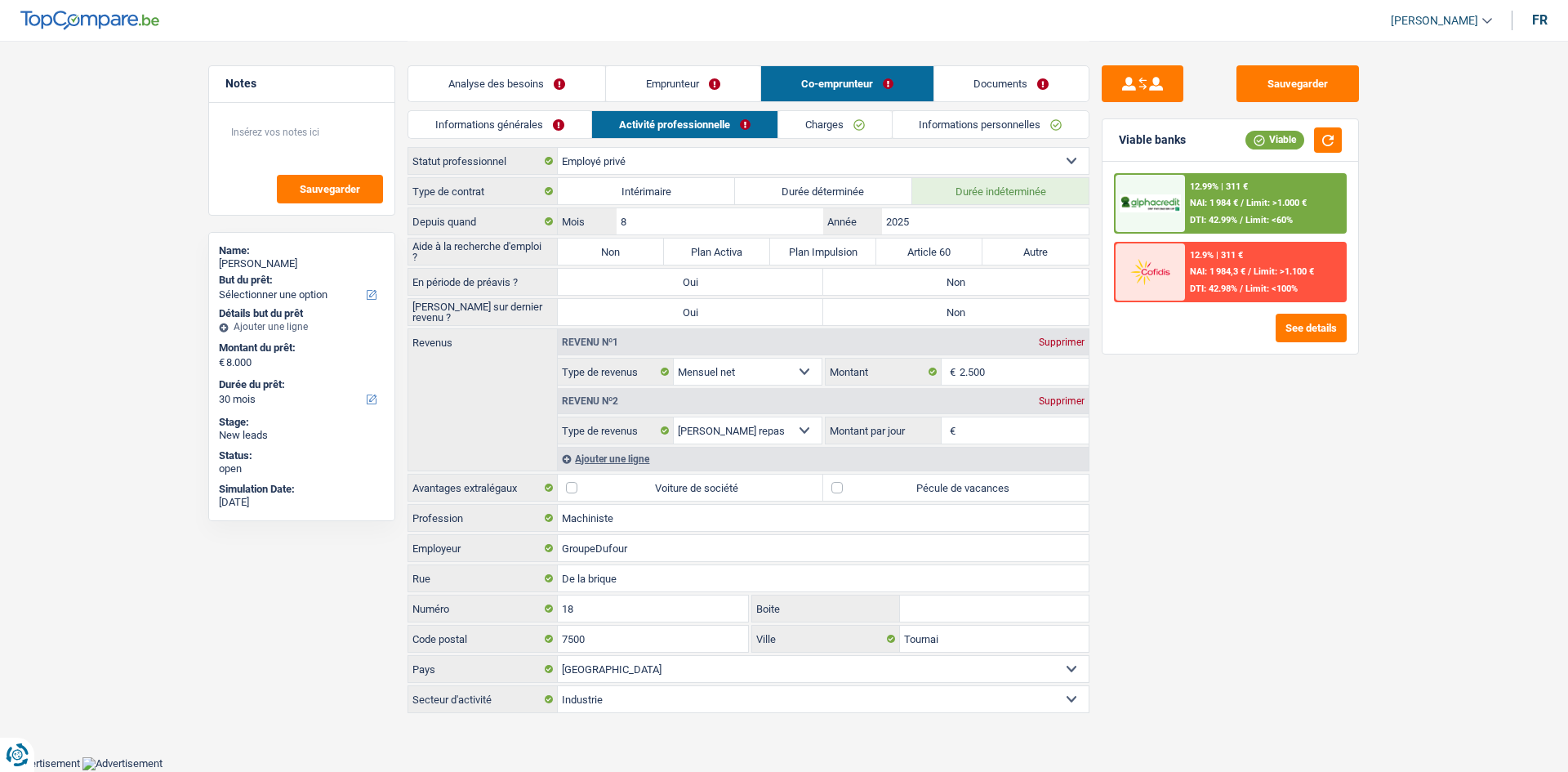
click at [854, 119] on link "Charges" at bounding box center [834, 124] width 113 height 27
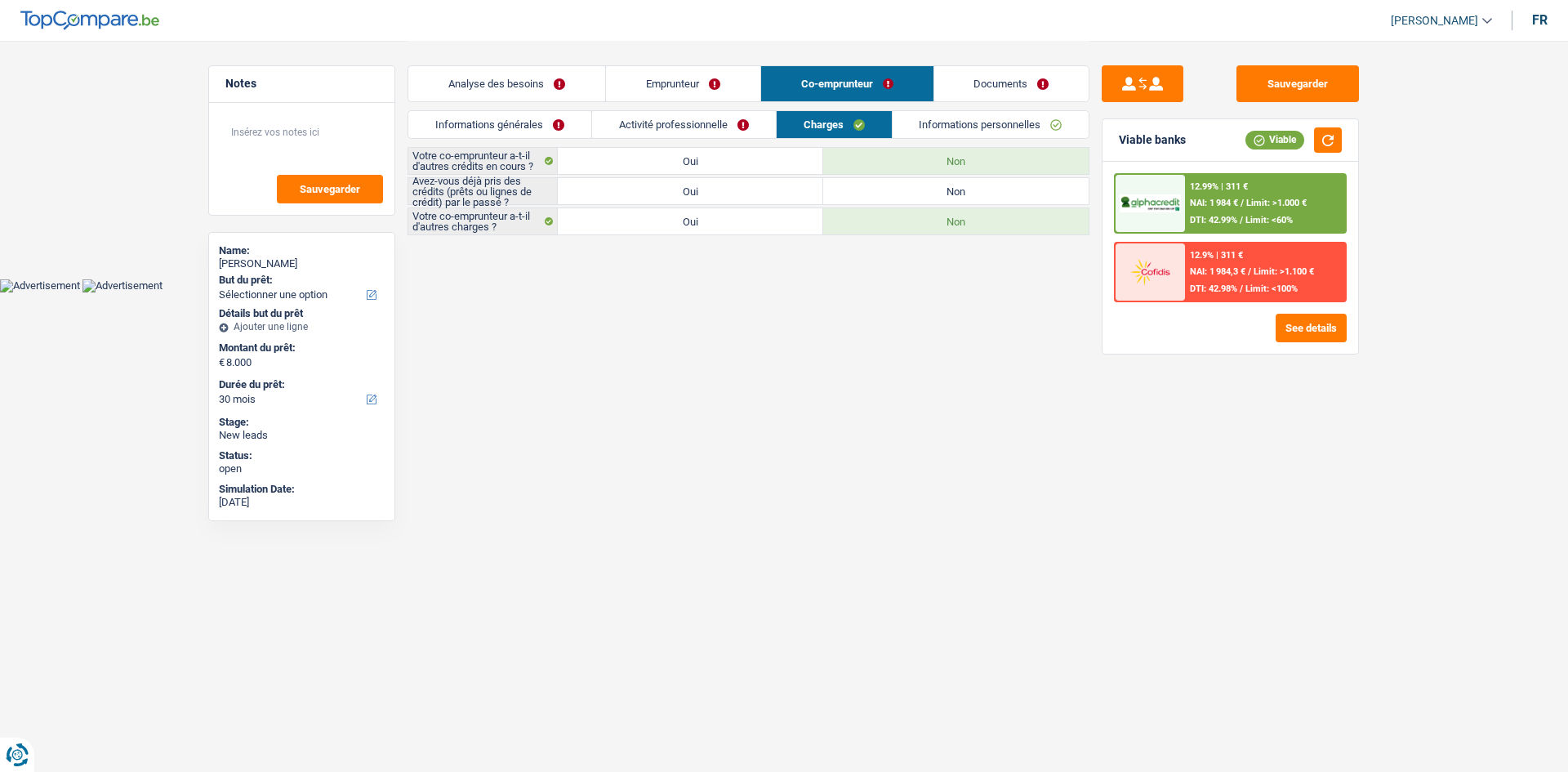
click at [1024, 125] on link "Informations personnelles" at bounding box center [992, 124] width 197 height 27
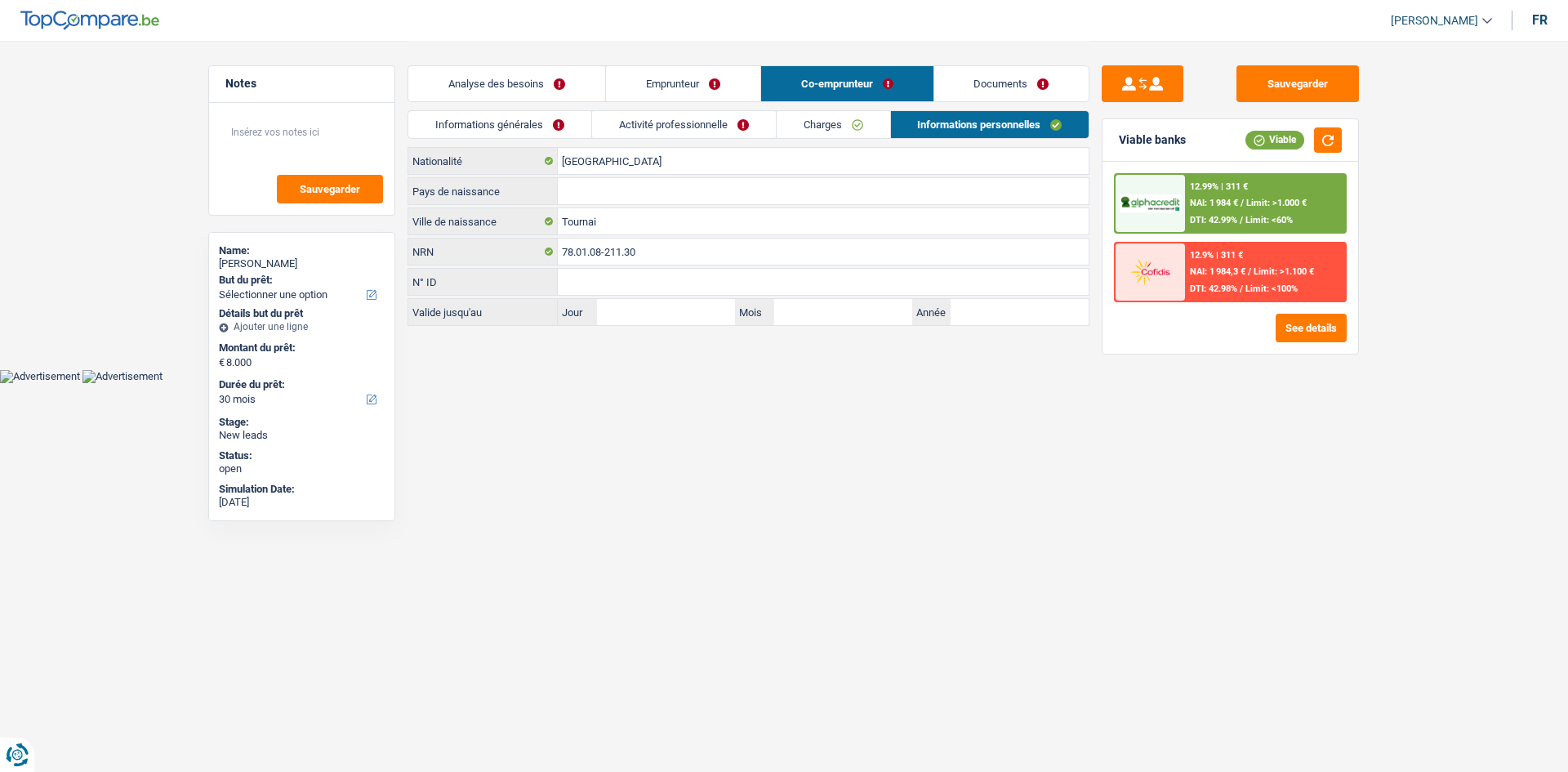
click at [678, 87] on link "Emprunteur" at bounding box center [683, 84] width 155 height 35
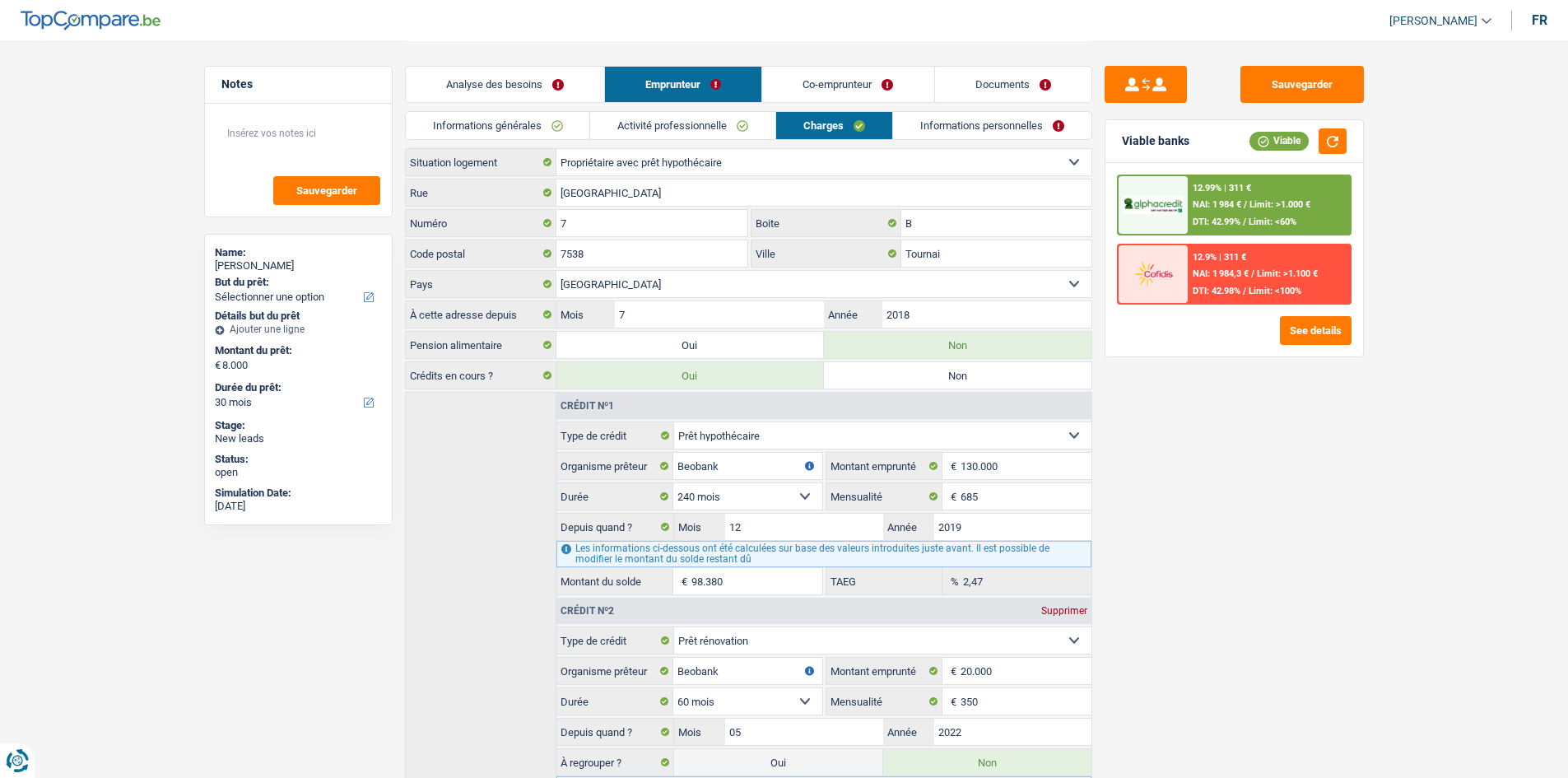
click at [501, 79] on link "Analyse des besoins" at bounding box center [505, 84] width 199 height 35
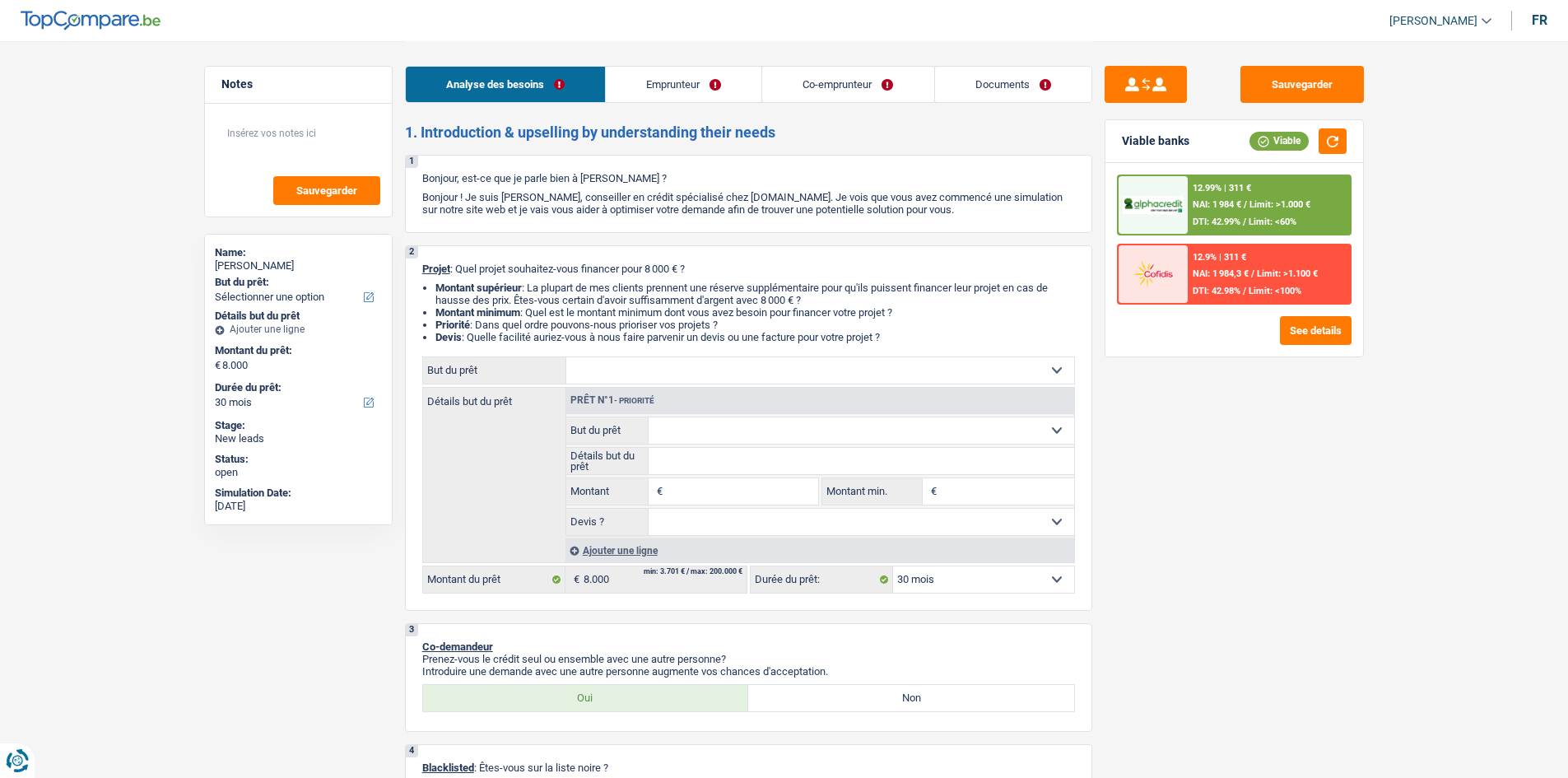
click at [660, 71] on link "Emprunteur" at bounding box center [684, 84] width 156 height 35
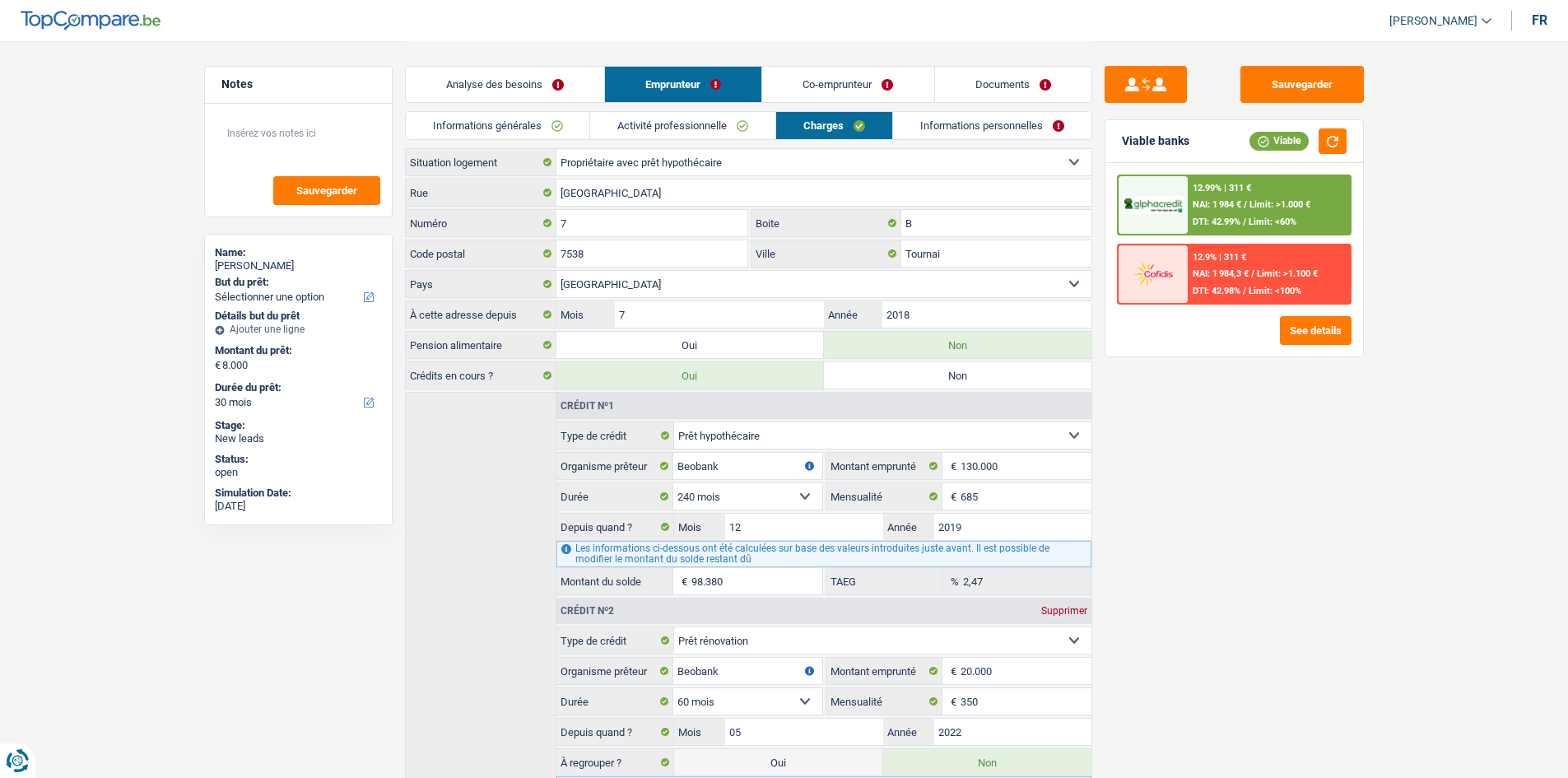
click at [484, 104] on div "Analyse des besoins Emprunteur Co-emprunteur Documents" at bounding box center [748, 75] width 688 height 70
click at [533, 80] on link "Analyse des besoins" at bounding box center [505, 84] width 199 height 35
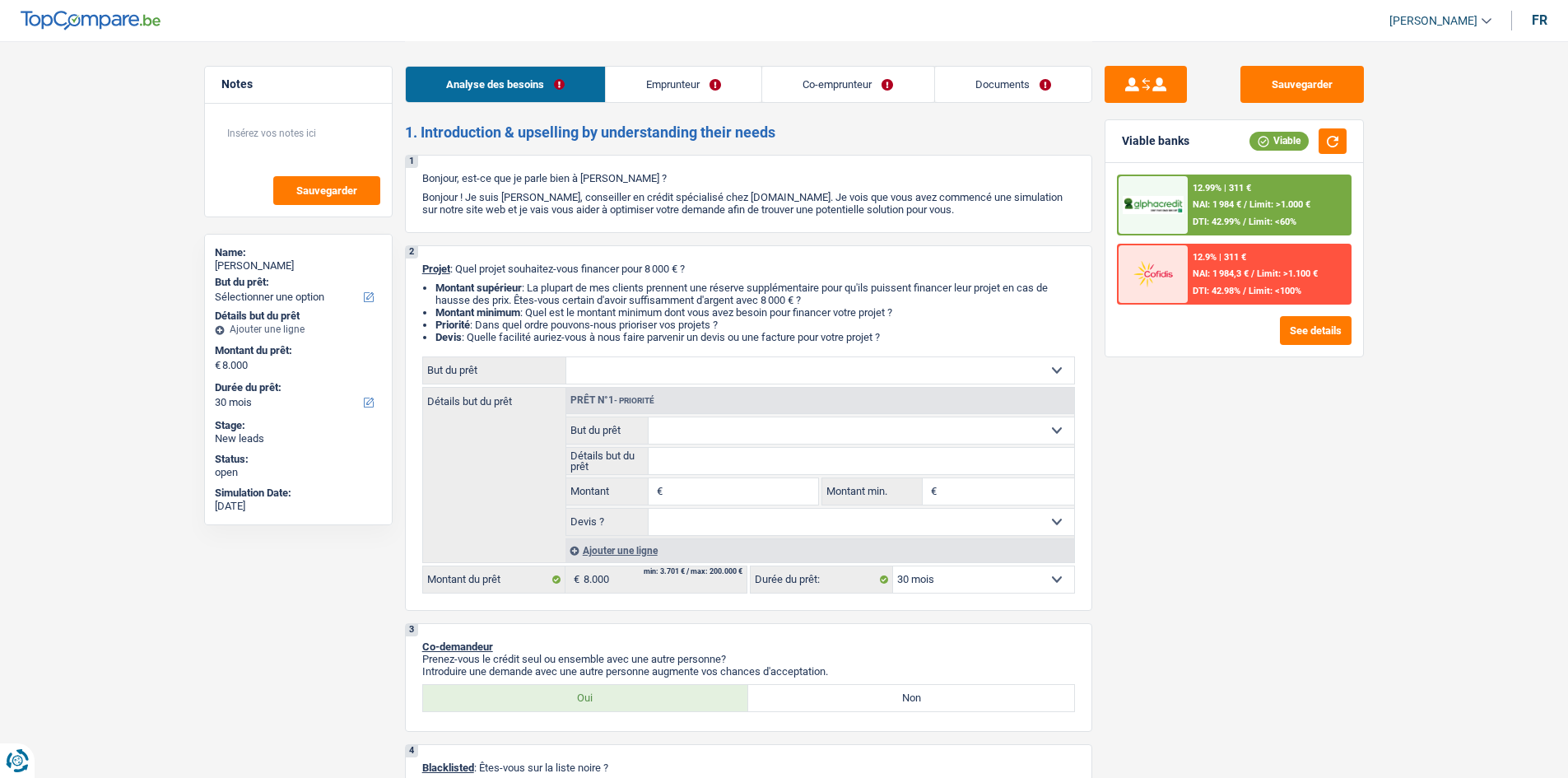
drag, startPoint x: 1232, startPoint y: 240, endPoint x: 1111, endPoint y: 248, distance: 121.3
click at [1181, 220] on div "12.99% | 311 € NAI: 1 984 € / Limit: >1.000 € DTI: 42.99% / Limit: <60% 12.9% |…" at bounding box center [1234, 240] width 235 height 130
click at [1229, 200] on span "NAI: 1 984 €" at bounding box center [1216, 205] width 48 height 11
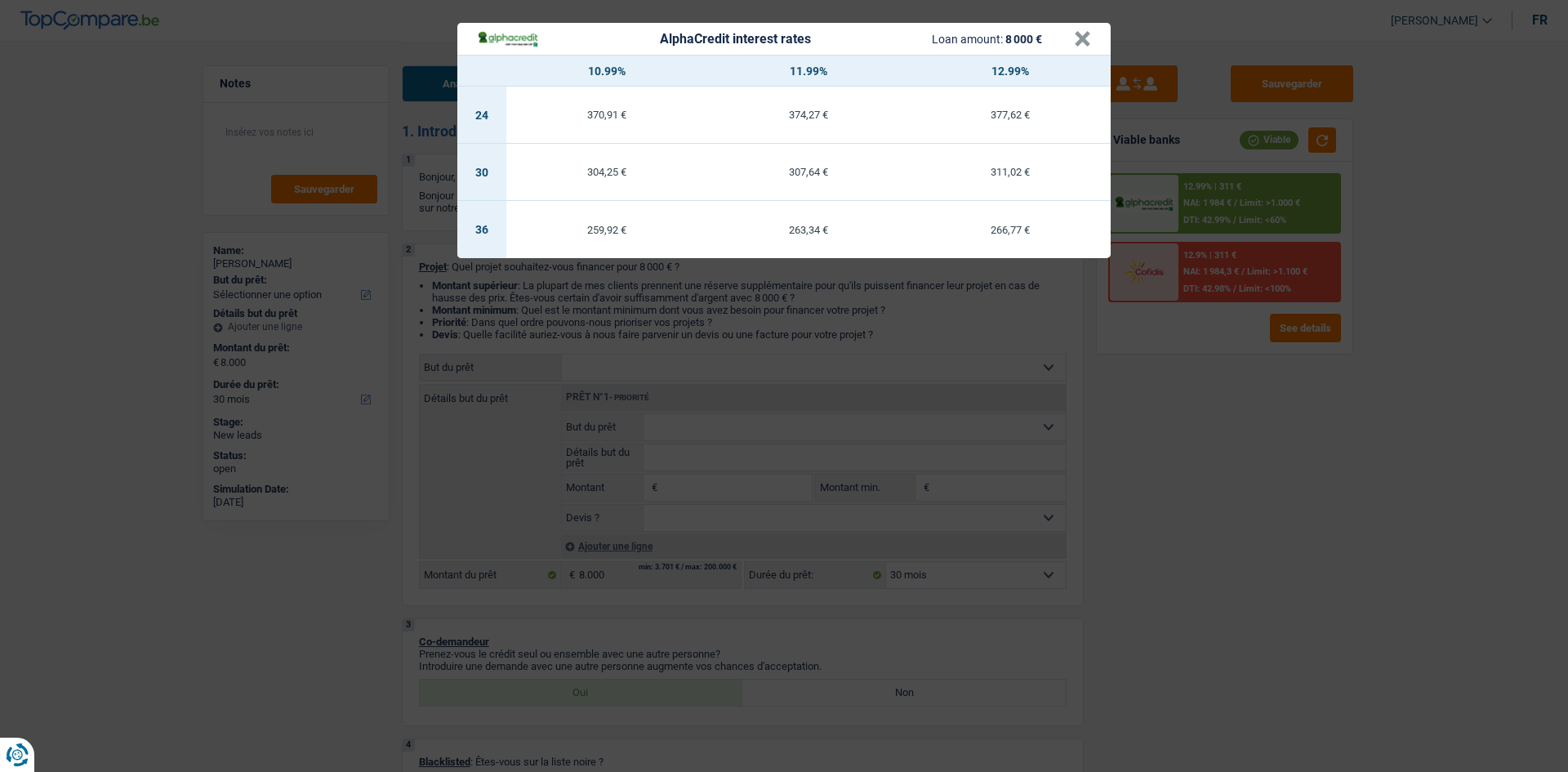
drag, startPoint x: 1194, startPoint y: 522, endPoint x: 991, endPoint y: 419, distance: 227.6
click at [1155, 473] on div "AlphaCredit interest rates Loan amount: 8 000 € × 10.99% 11.99% 12.99% 24 370,9…" at bounding box center [784, 386] width 1568 height 772
